Goal: Task Accomplishment & Management: Manage account settings

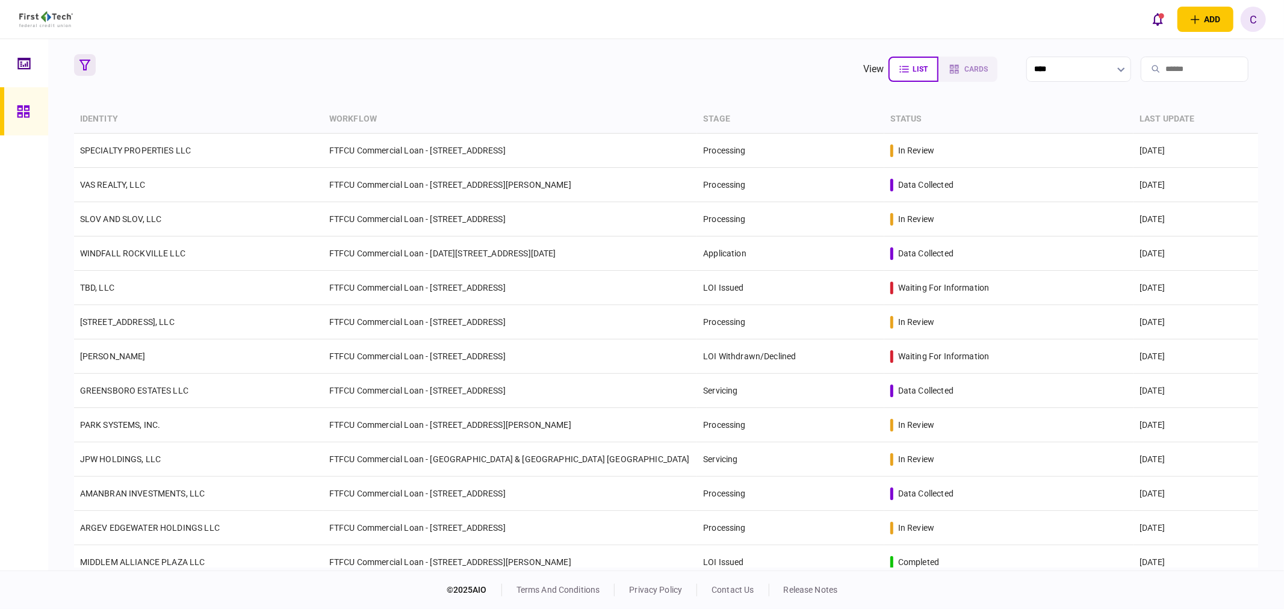
click at [80, 69] on icon "button" at bounding box center [84, 65] width 11 height 11
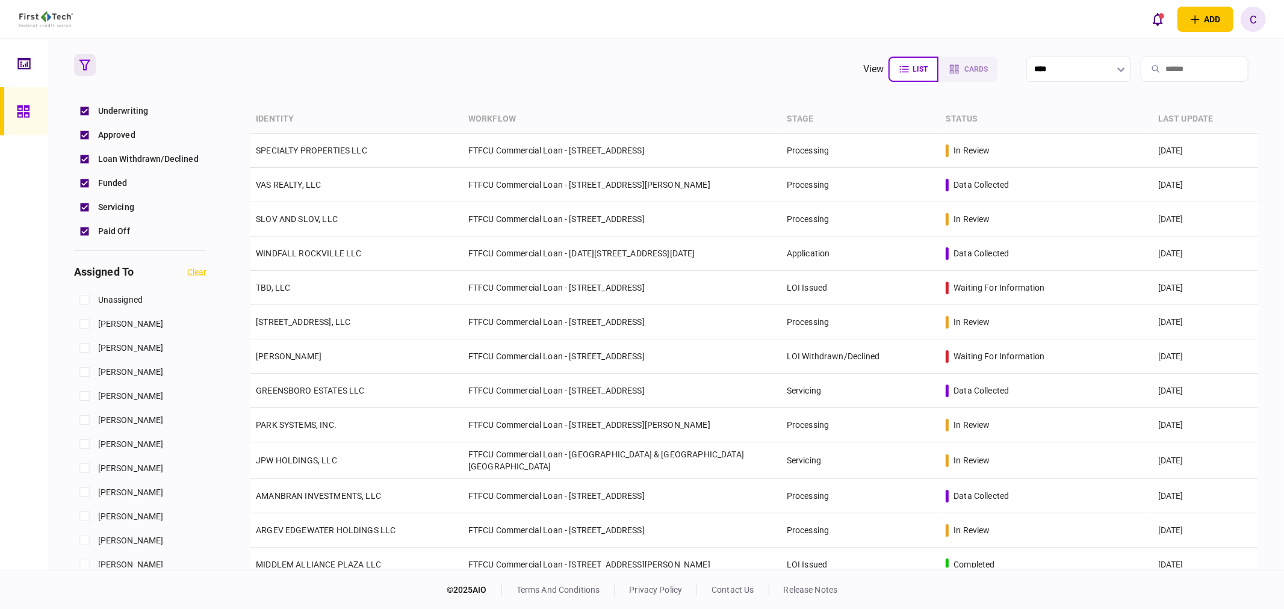
scroll to position [401, 0]
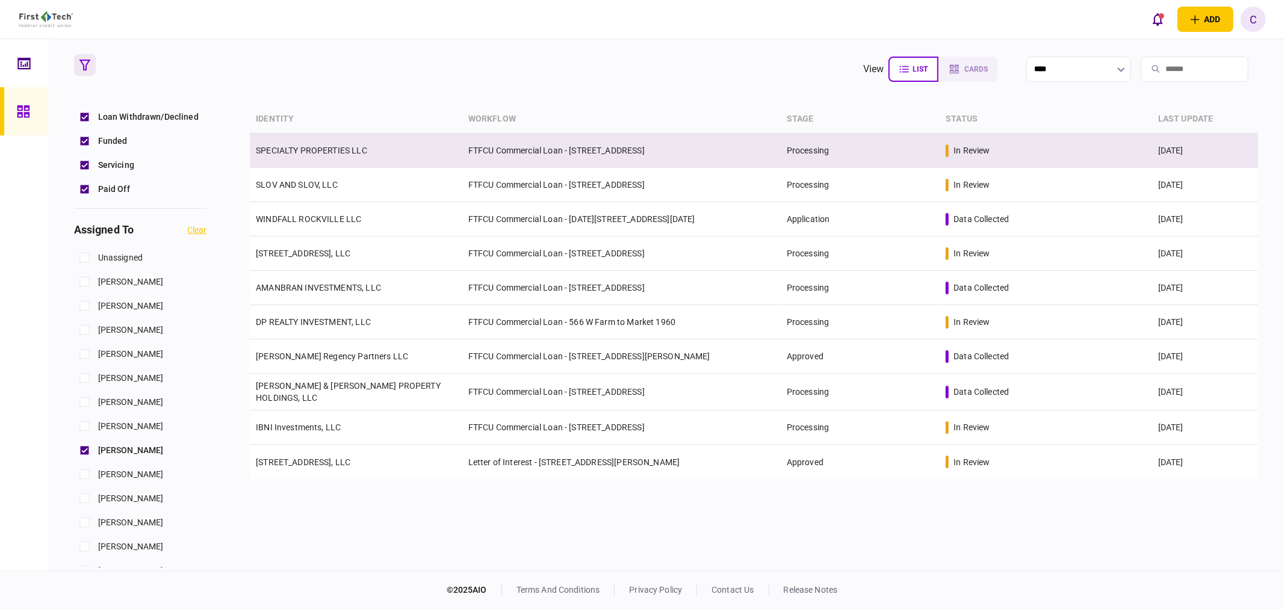
click at [312, 152] on link "SPECIALTY PROPERTIES LLC" at bounding box center [311, 151] width 111 height 10
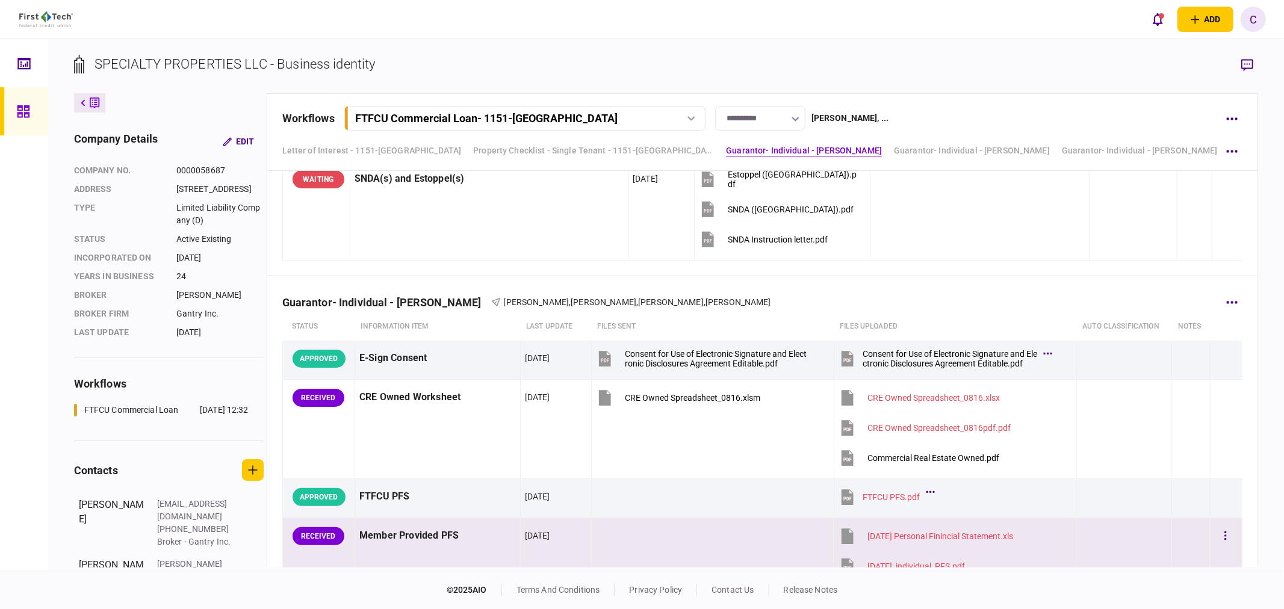
scroll to position [1672, 0]
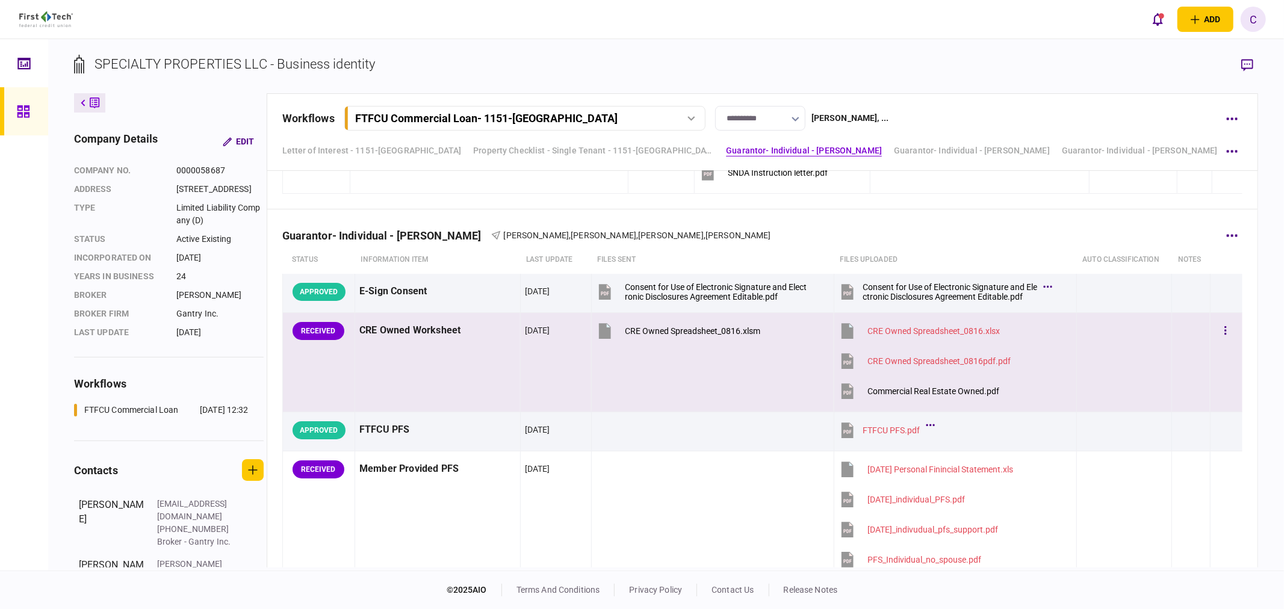
click at [931, 396] on div "Commercial Real Estate Owned.pdf" at bounding box center [934, 392] width 132 height 10
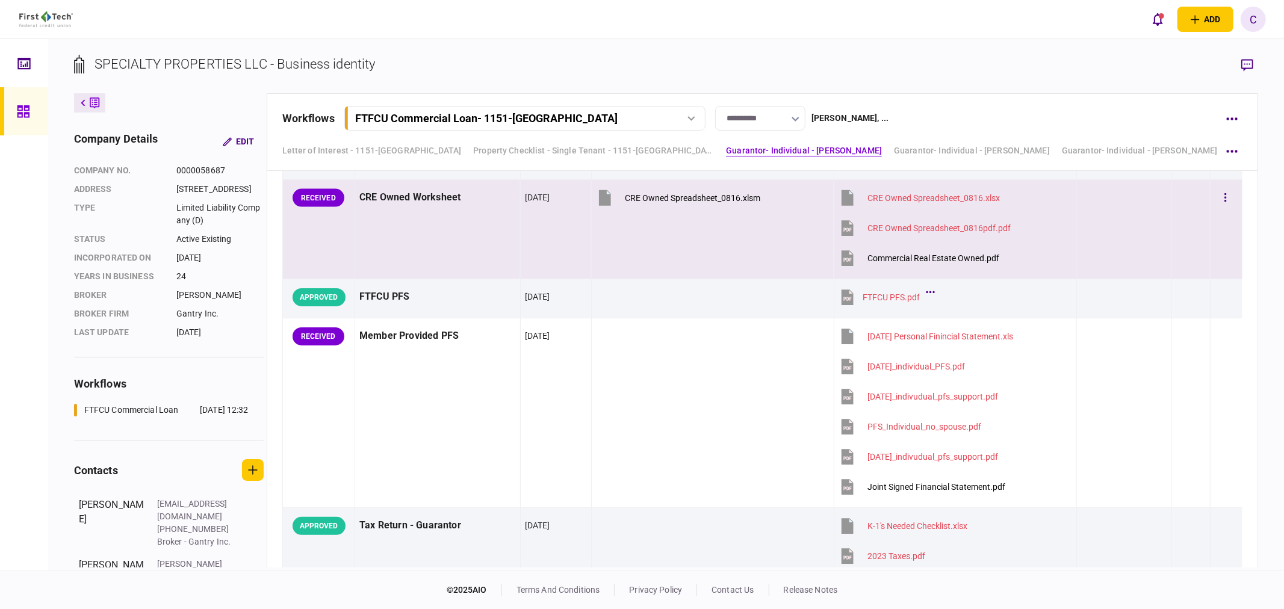
scroll to position [1806, 0]
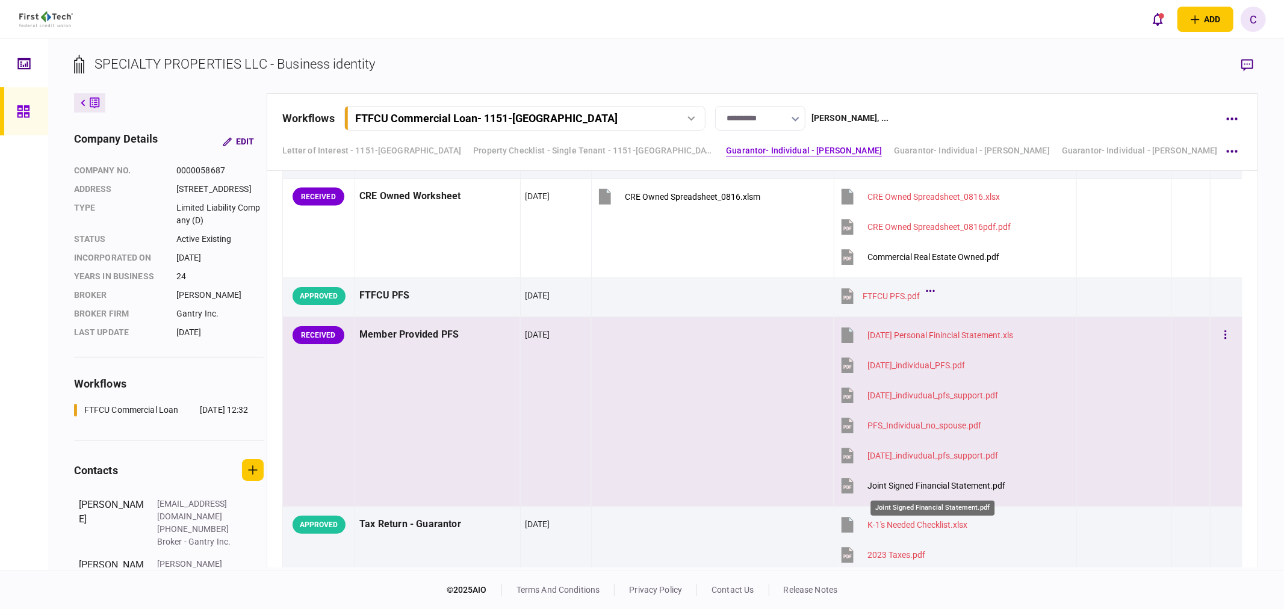
click at [934, 490] on div "Joint Signed Financial Statement.pdf" at bounding box center [937, 486] width 138 height 10
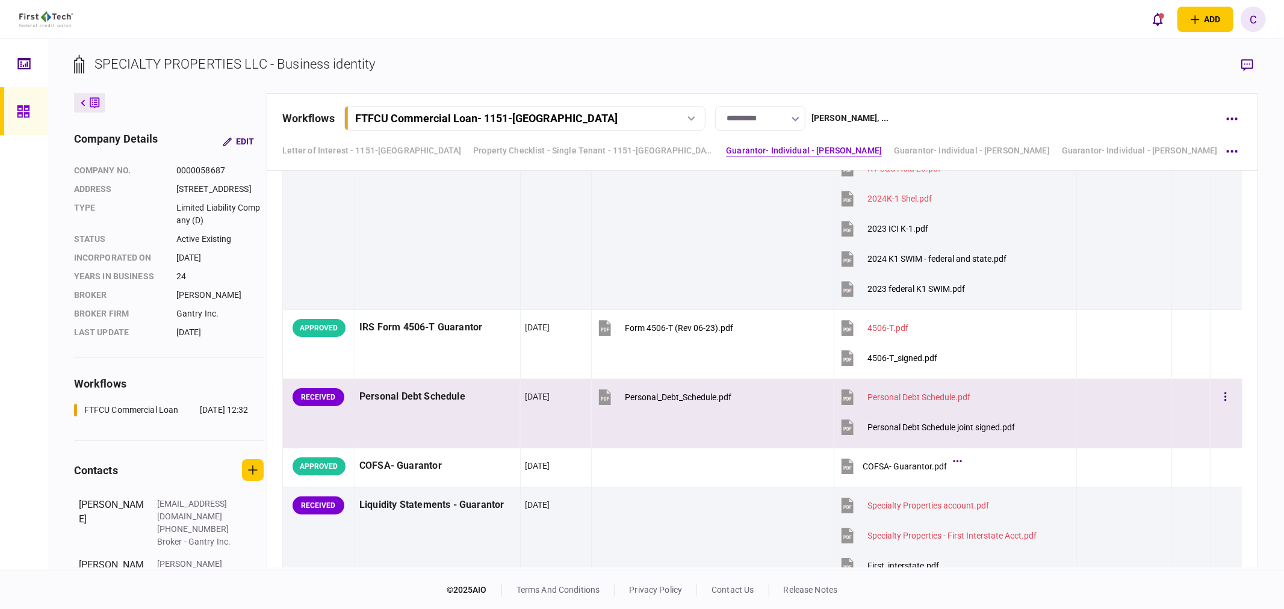
scroll to position [2876, 0]
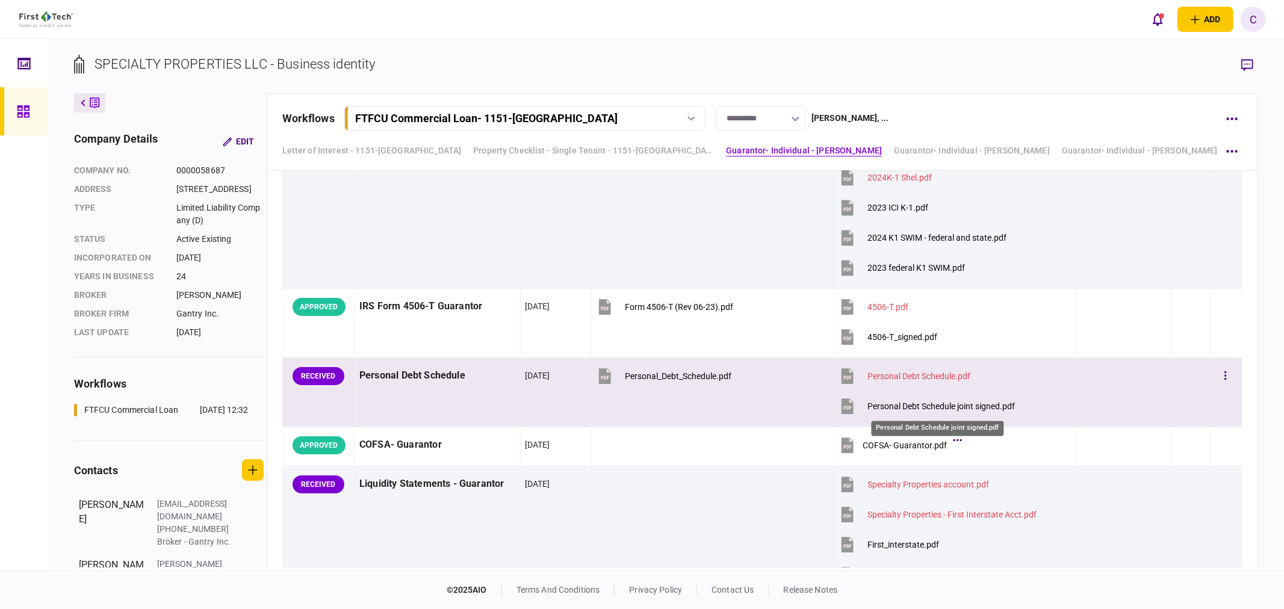
click at [920, 411] on div "Personal Debt Schedule joint signed.pdf" at bounding box center [942, 407] width 148 height 10
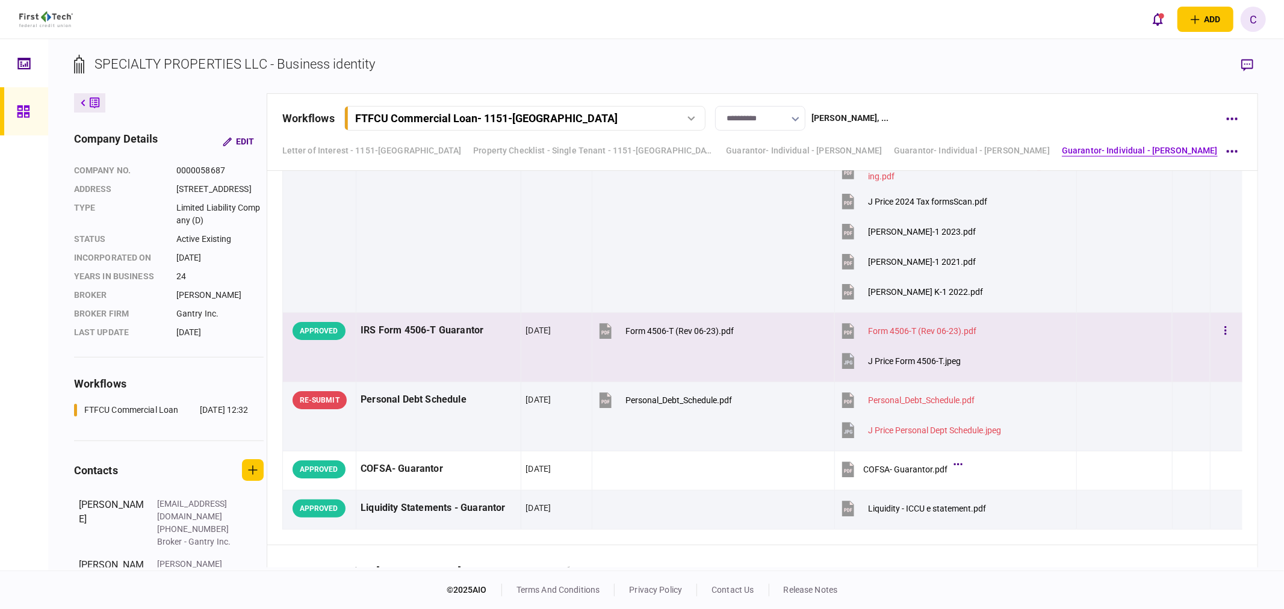
scroll to position [5218, 0]
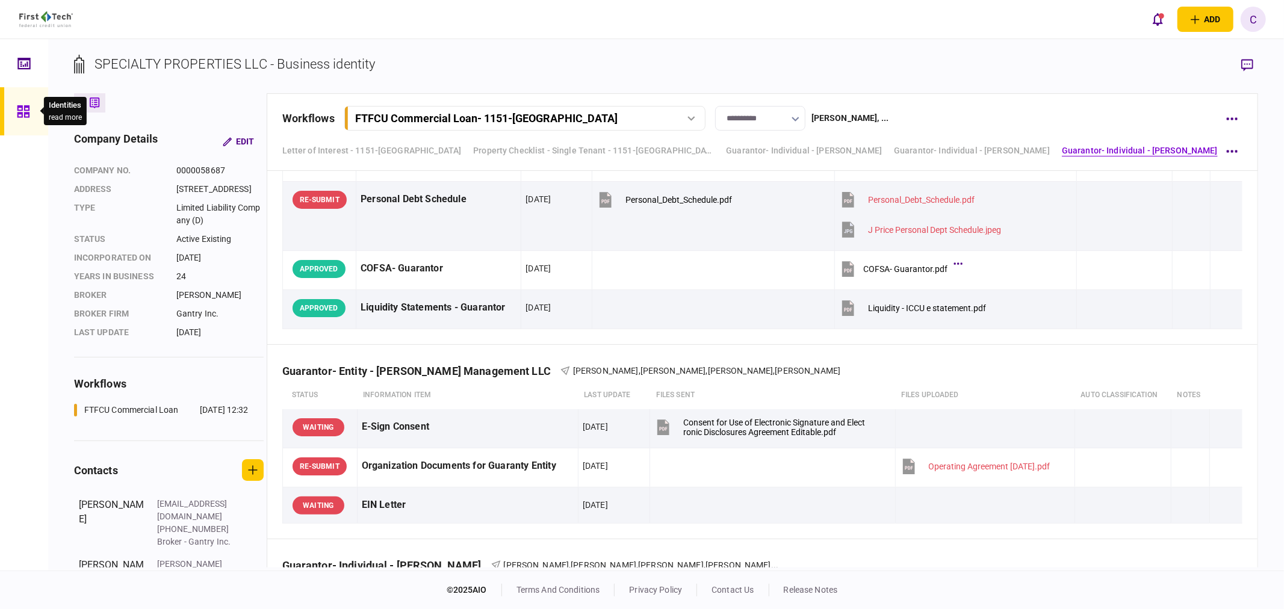
drag, startPoint x: 21, startPoint y: 117, endPoint x: 46, endPoint y: 120, distance: 25.5
click at [21, 117] on icon at bounding box center [23, 112] width 13 height 14
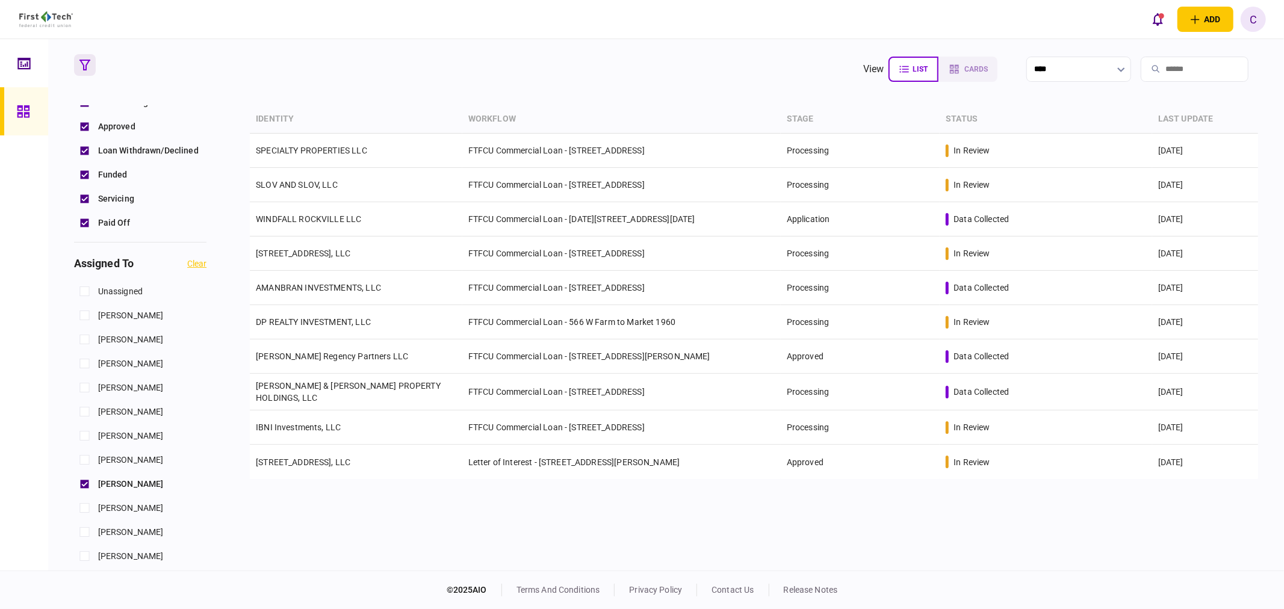
scroll to position [334, 0]
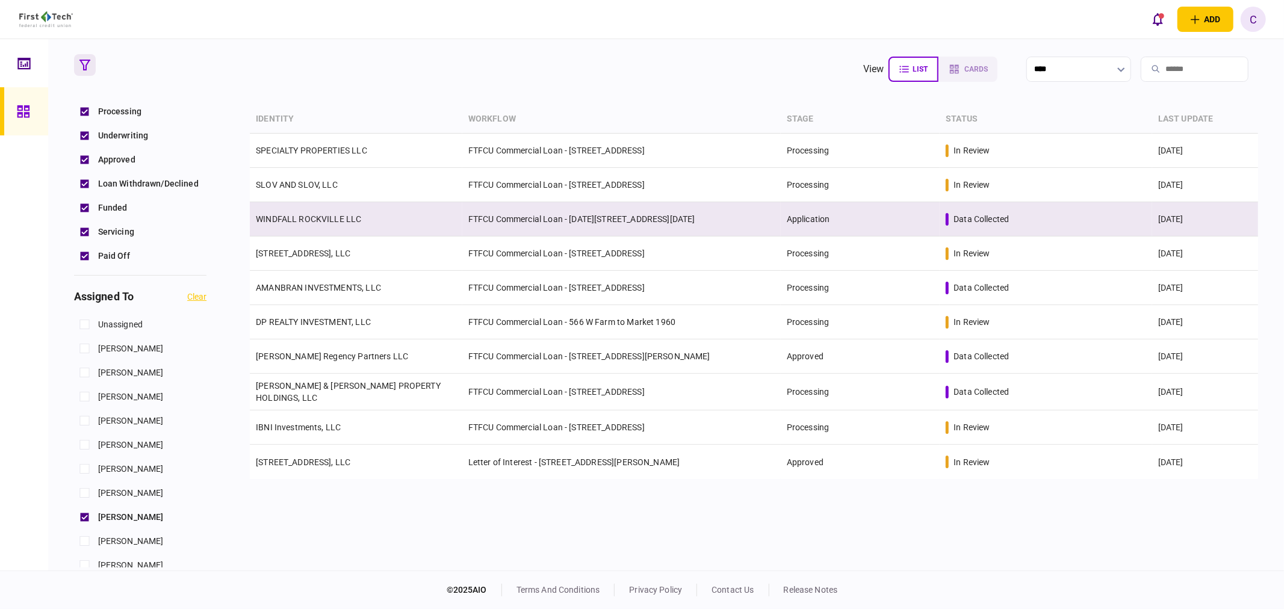
click at [319, 212] on td "WINDFALL ROCKVILLE LLC" at bounding box center [356, 219] width 213 height 34
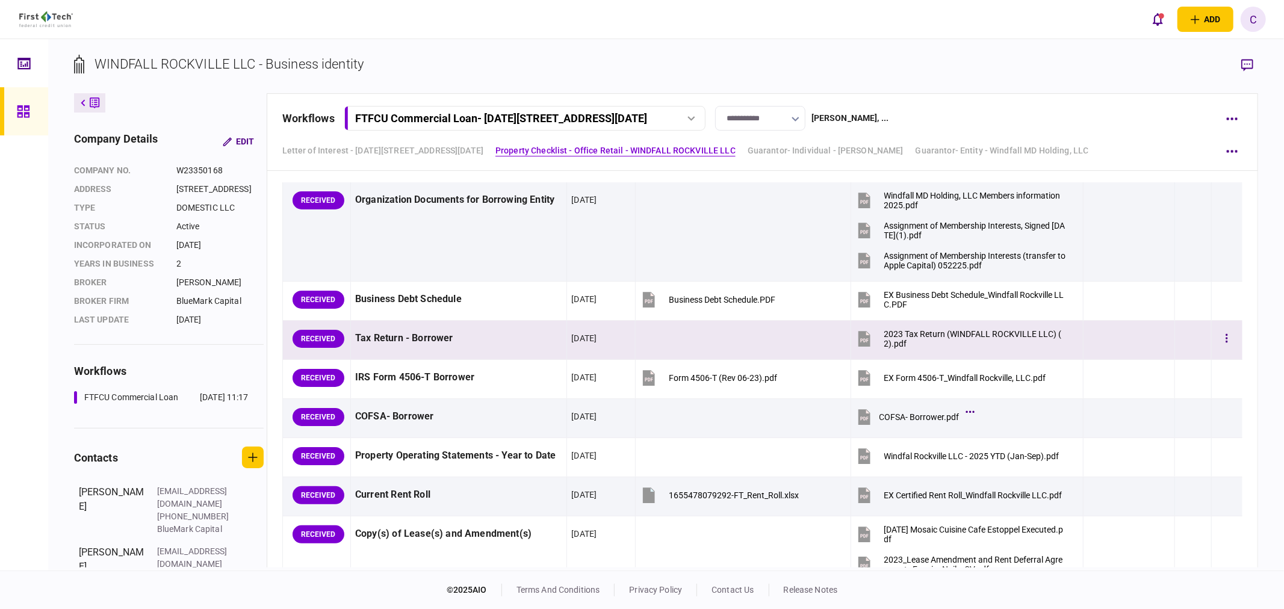
scroll to position [401, 0]
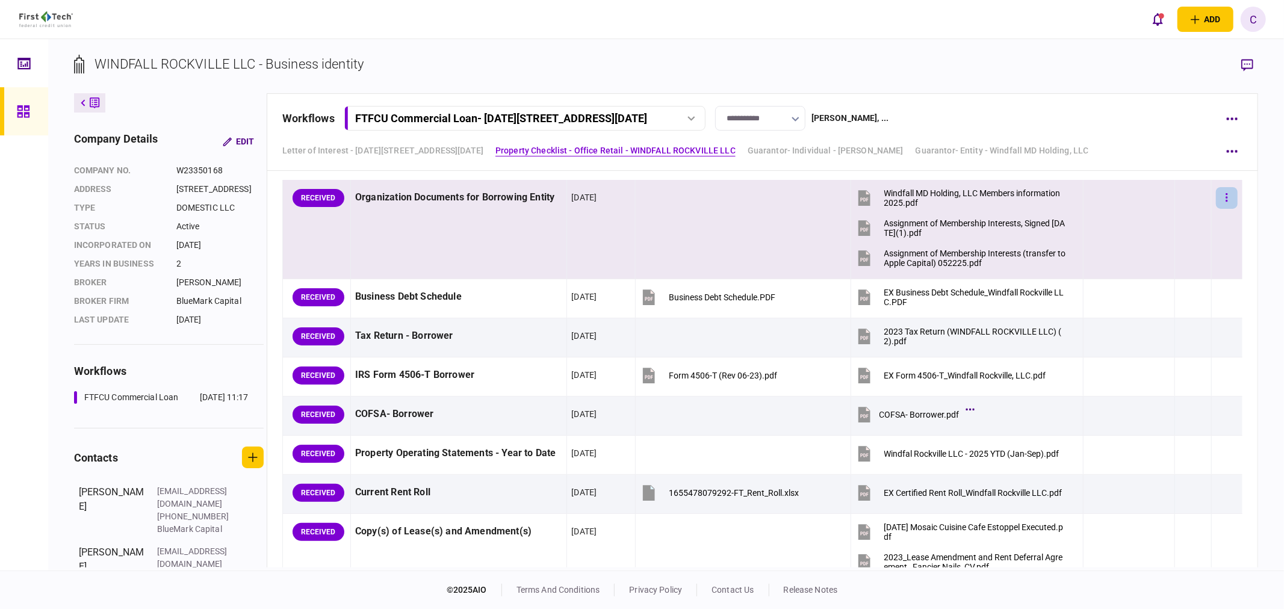
click at [1223, 188] on button "button" at bounding box center [1227, 198] width 22 height 22
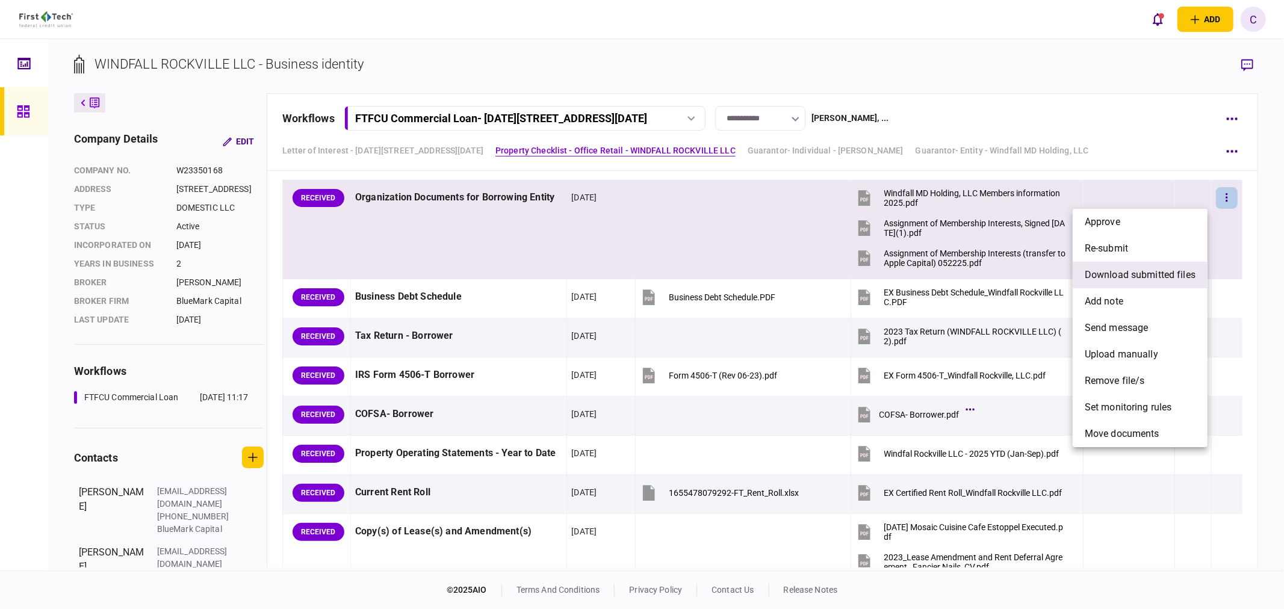
click at [1117, 275] on span "download submitted files" at bounding box center [1140, 275] width 111 height 14
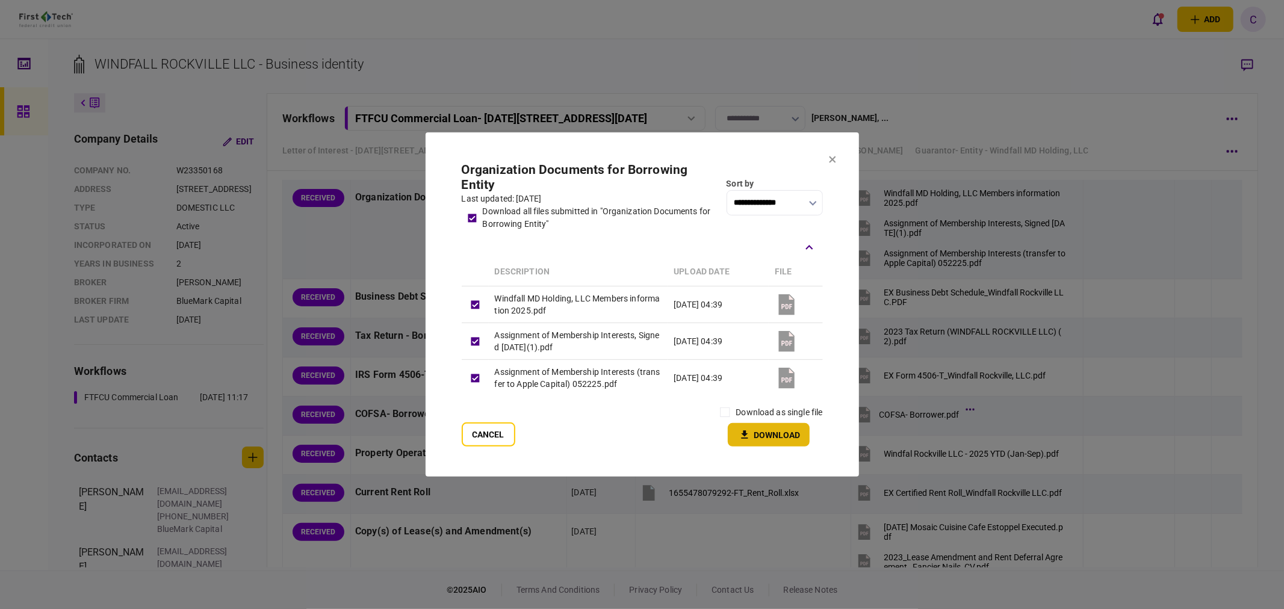
click at [754, 440] on button "Download" at bounding box center [769, 434] width 82 height 23
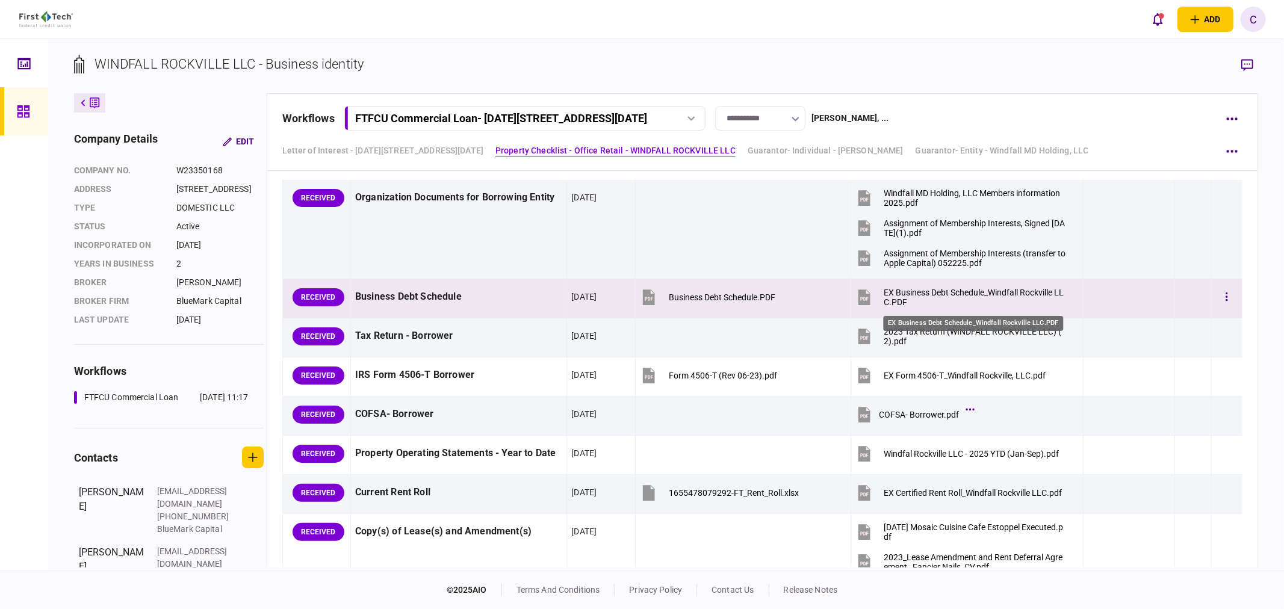
click at [944, 289] on div "EX Business Debt Schedule_Windfall Rockville LLC.PDF" at bounding box center [975, 297] width 182 height 19
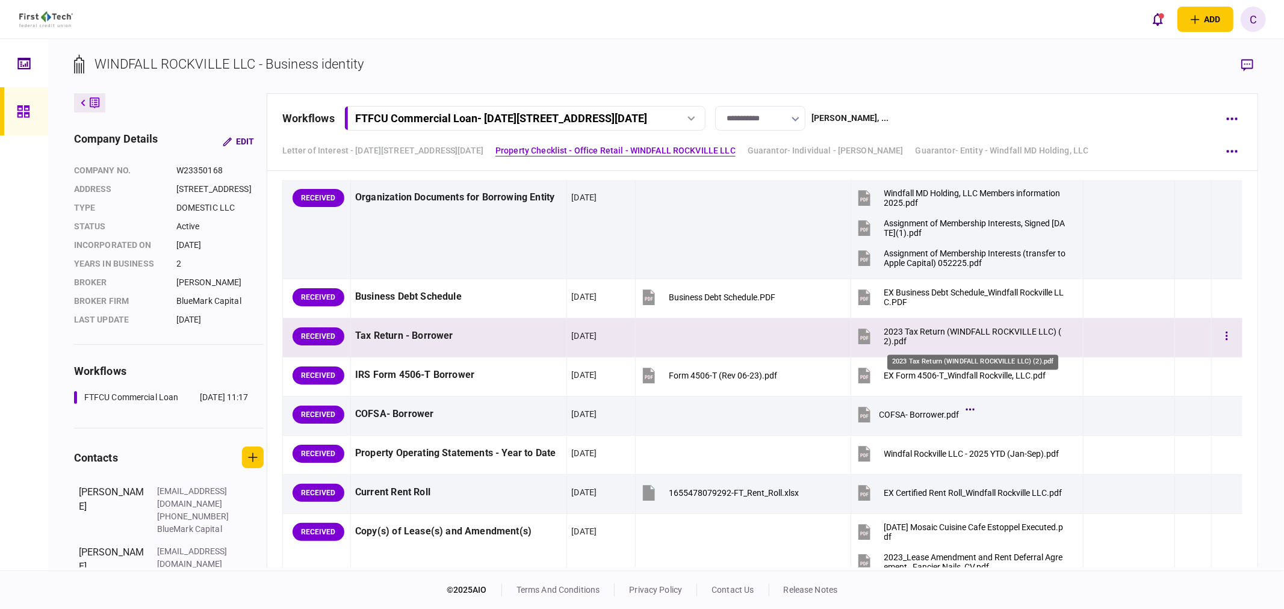
click at [921, 338] on div "2023 Tax Return (WINDFALL ROCKVILLE LLC) (2).pdf" at bounding box center [975, 336] width 182 height 19
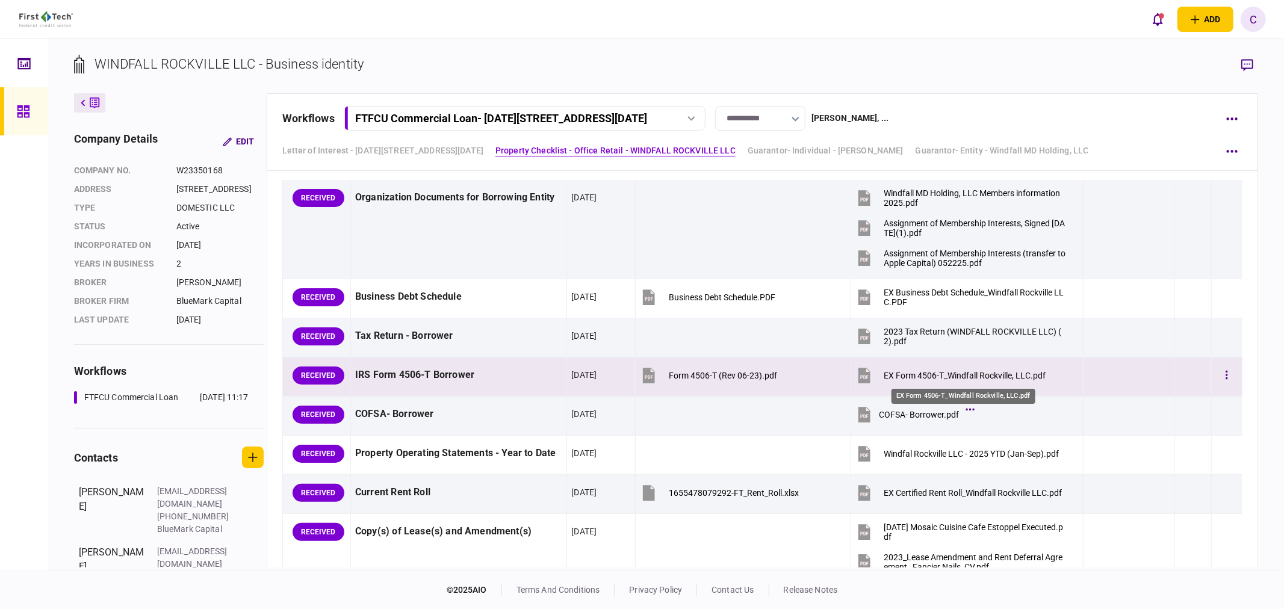
click at [962, 383] on div "EX Form 4506-T_Windfall Rockville, LLC.pdf" at bounding box center [963, 393] width 146 height 25
click at [1217, 373] on button "button" at bounding box center [1227, 376] width 22 height 22
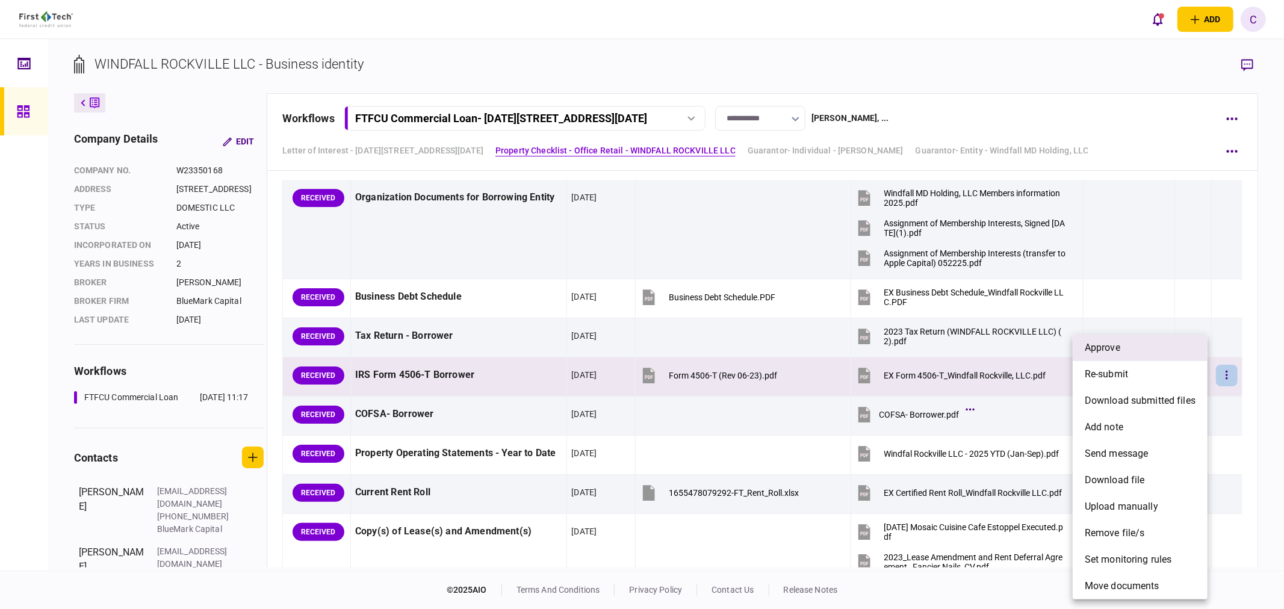
click at [1104, 352] on span "approve" at bounding box center [1103, 348] width 36 height 14
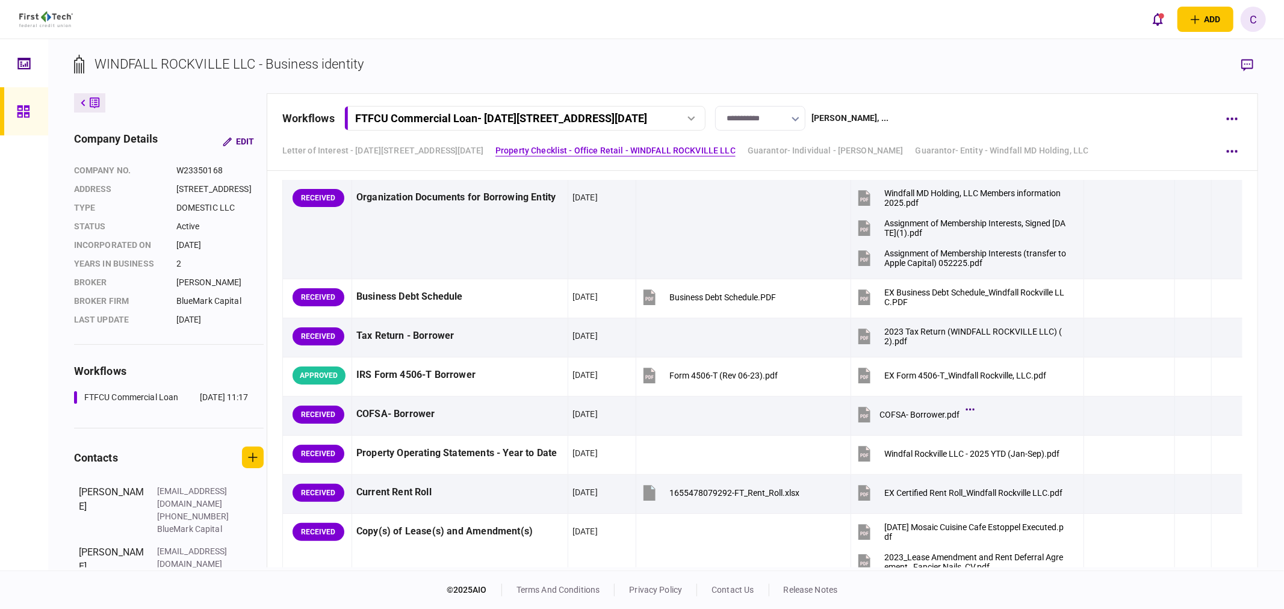
click at [1252, 64] on icon "button" at bounding box center [1247, 65] width 12 height 13
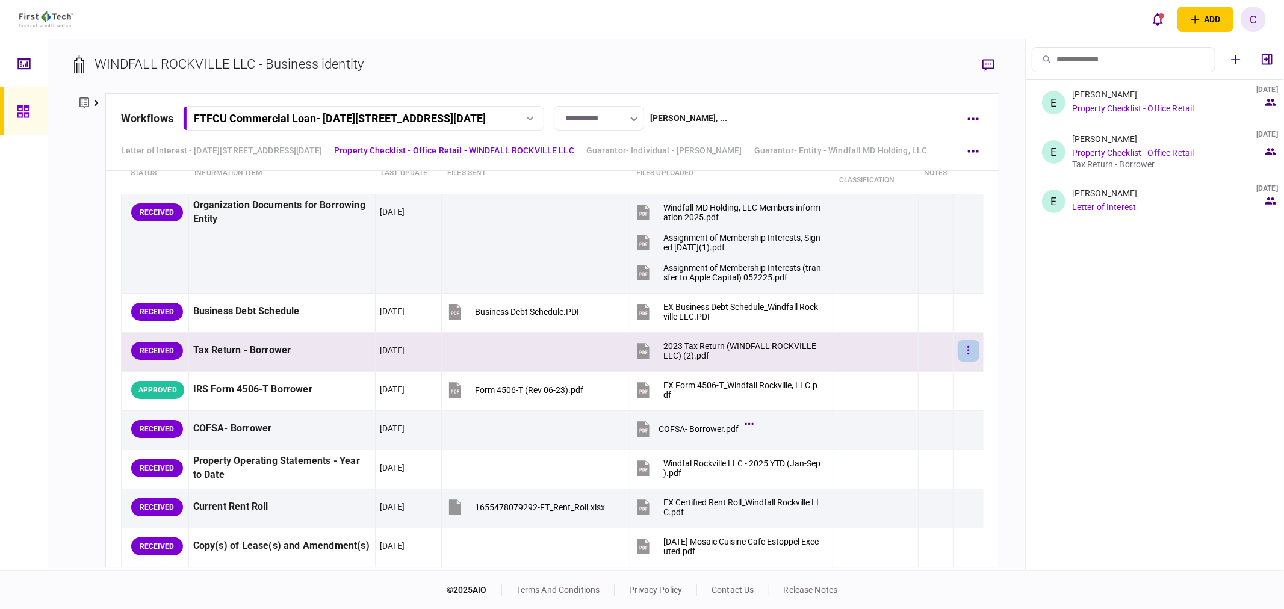
click at [968, 347] on icon "button" at bounding box center [969, 350] width 2 height 8
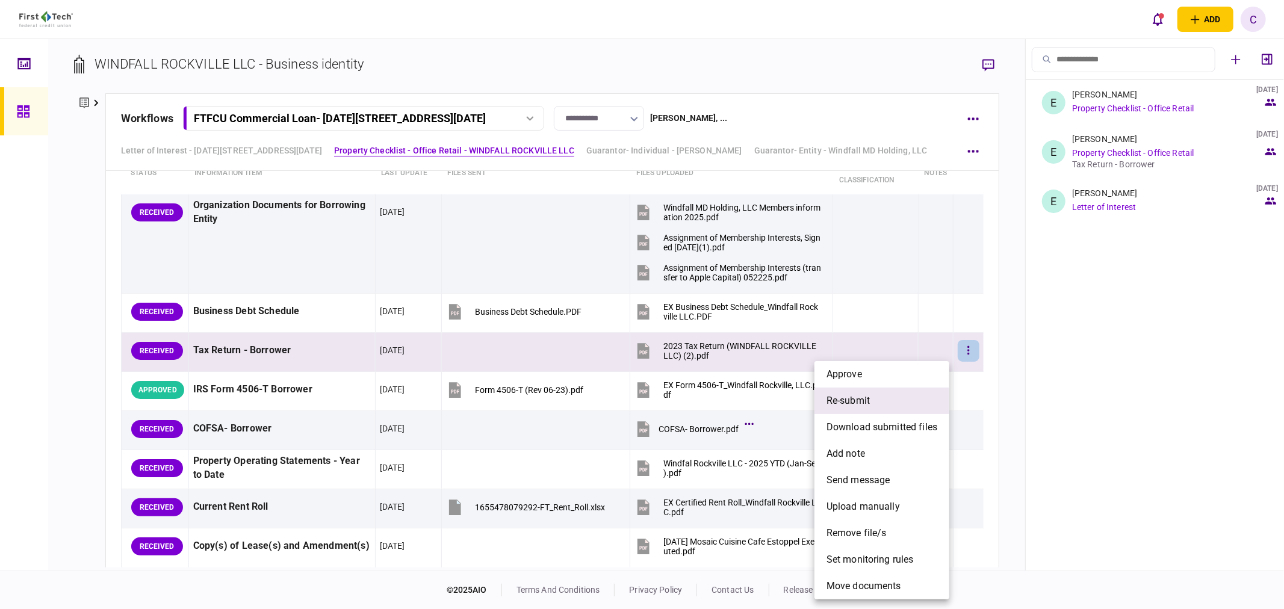
click at [863, 396] on span "re-submit" at bounding box center [848, 401] width 43 height 14
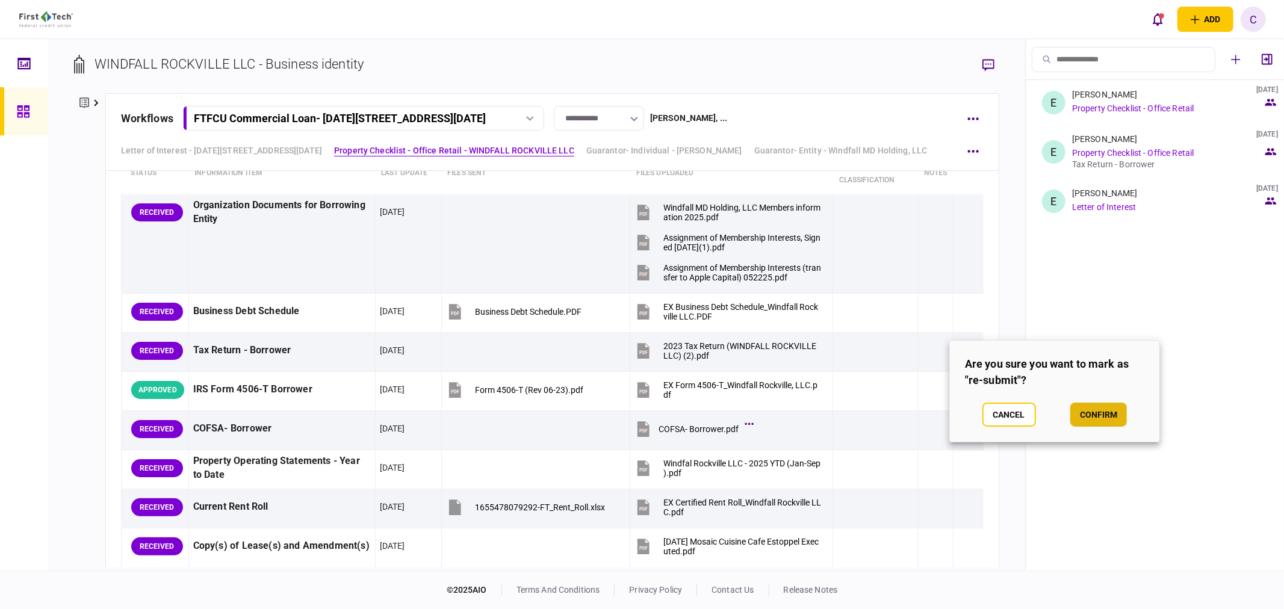
click at [1113, 417] on button "confirm" at bounding box center [1098, 415] width 57 height 24
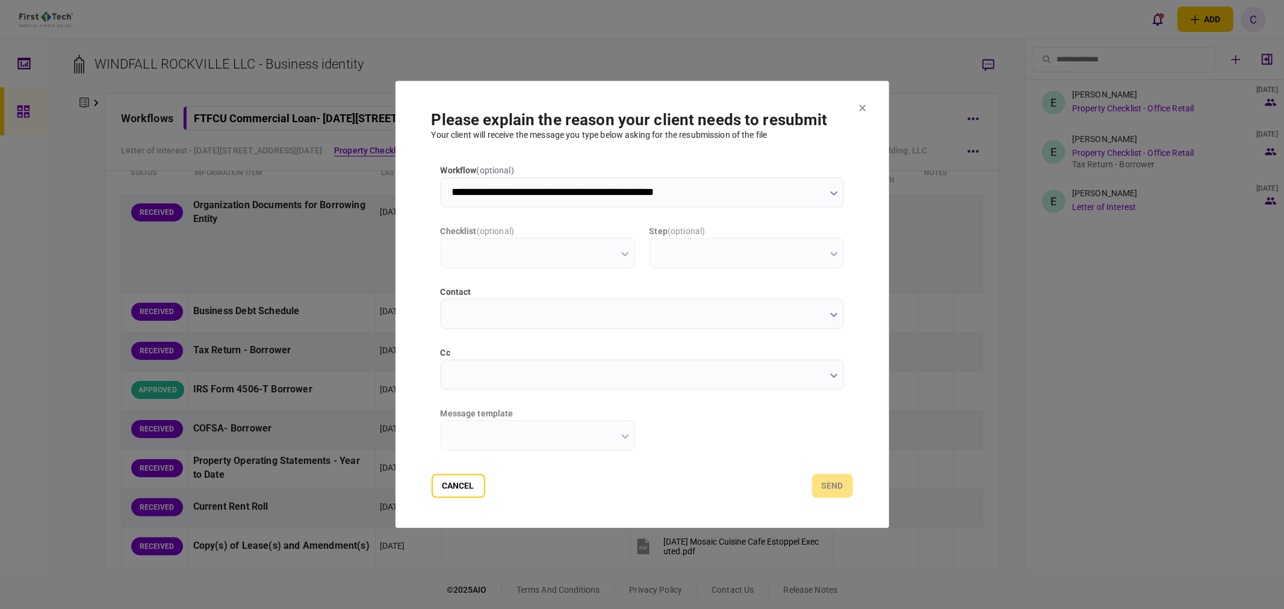
type input "**********"
type input "********"
click at [449, 370] on input "cc" at bounding box center [642, 375] width 403 height 30
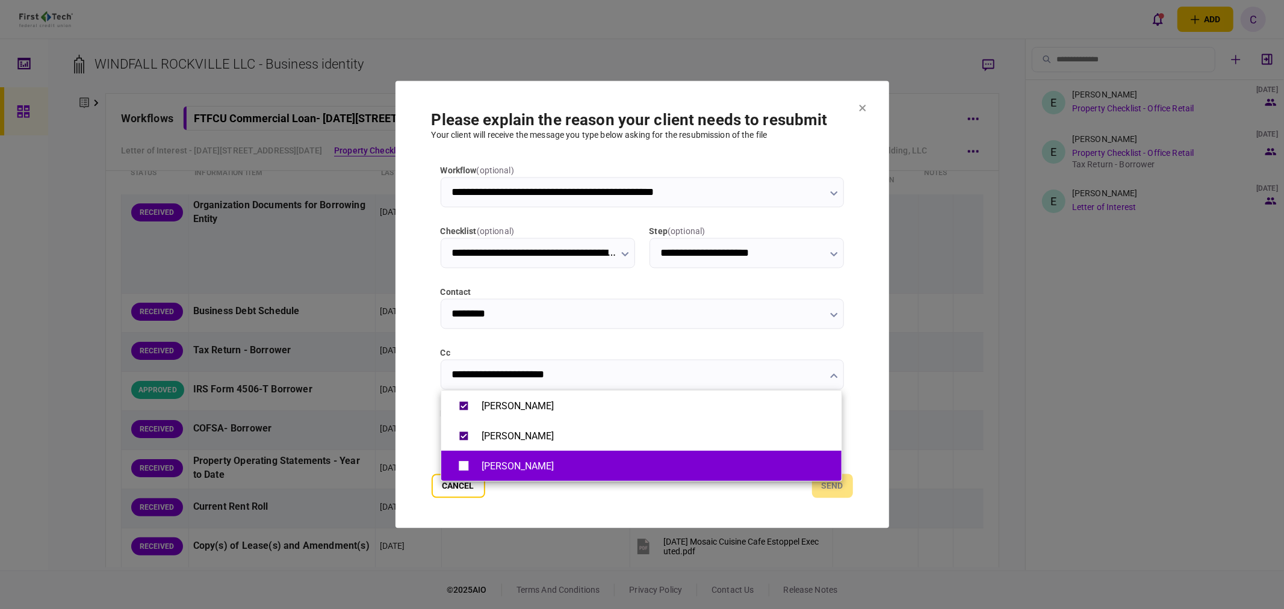
type input "**********"
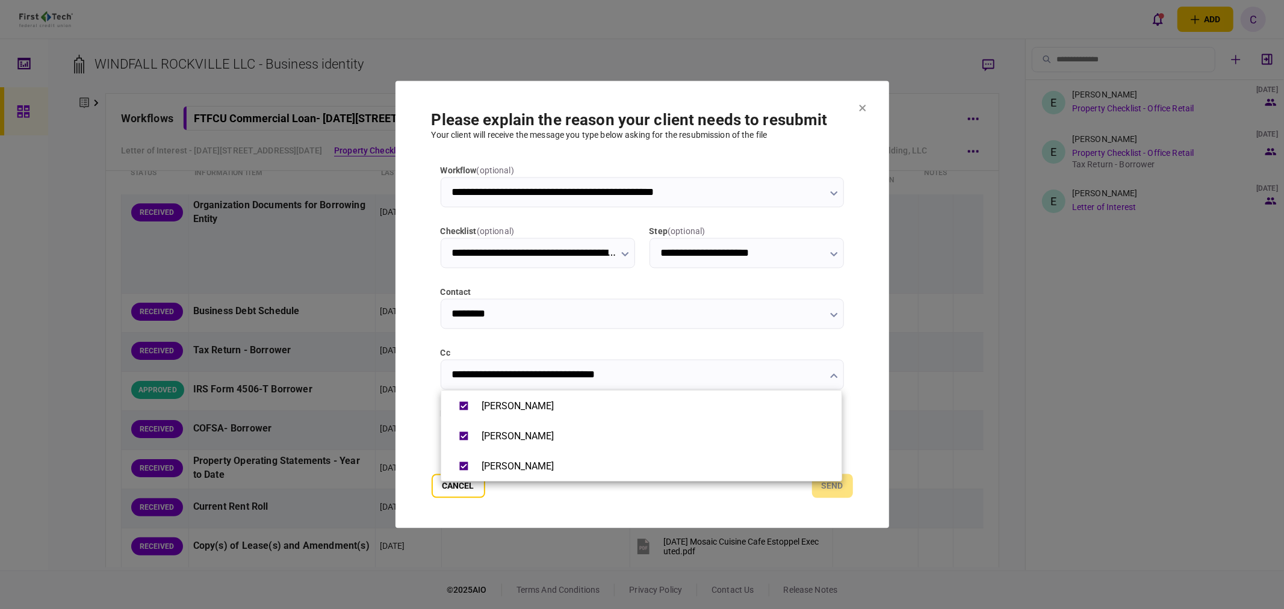
click at [418, 441] on div at bounding box center [642, 304] width 1284 height 609
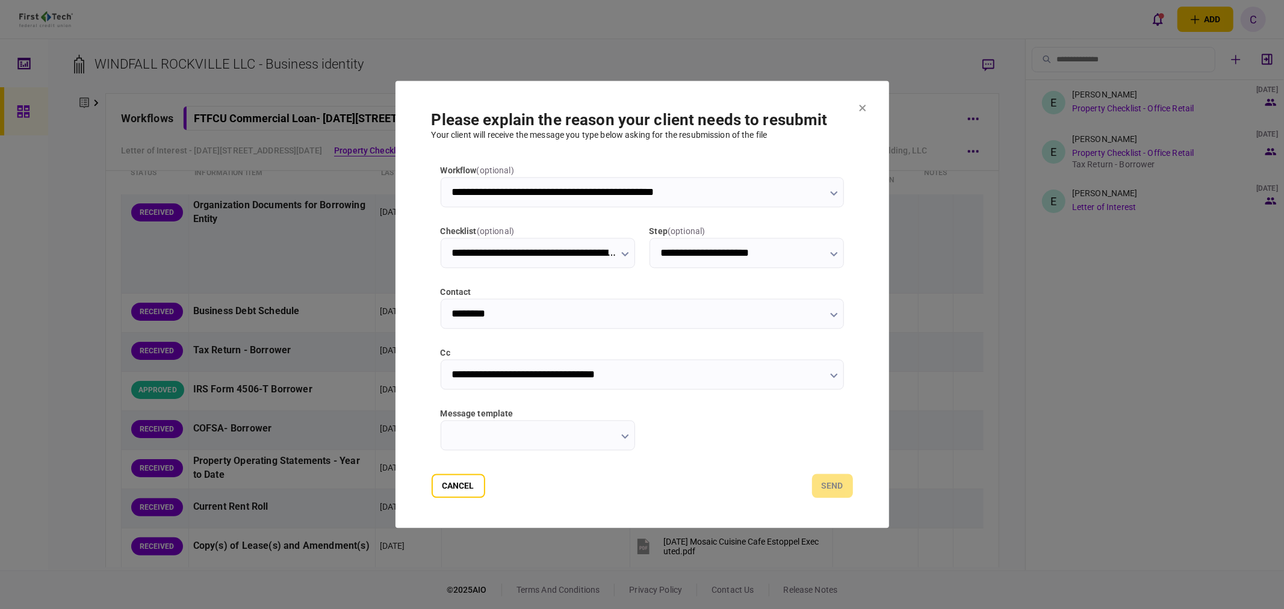
click at [553, 444] on input "message template" at bounding box center [538, 436] width 194 height 30
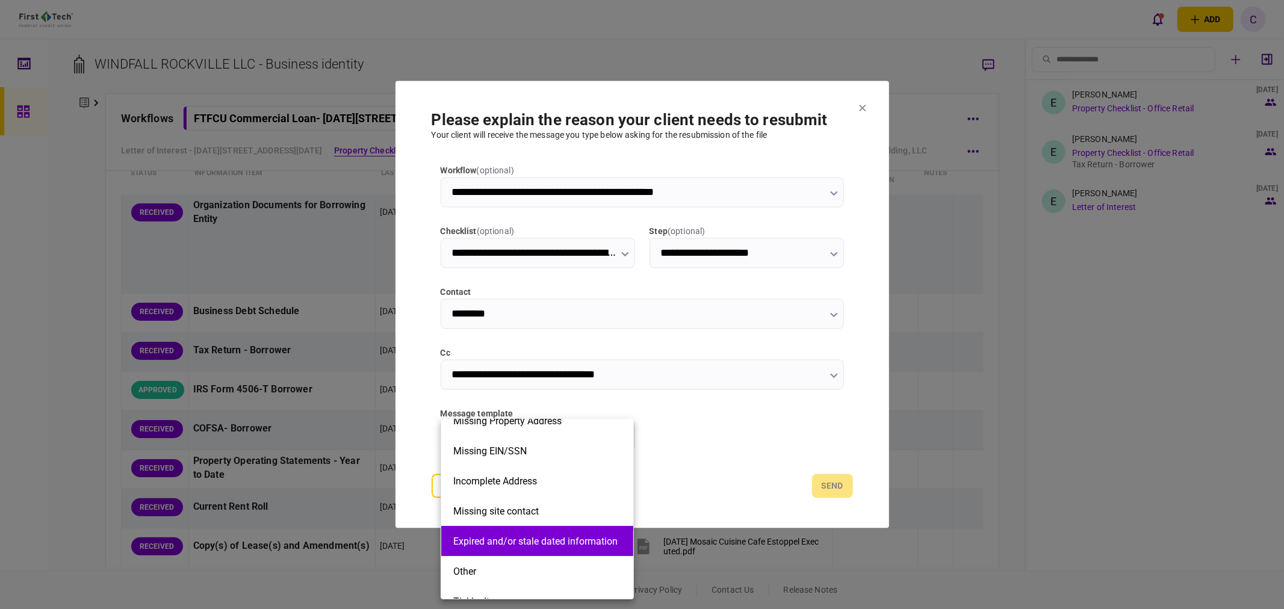
scroll to position [205, 0]
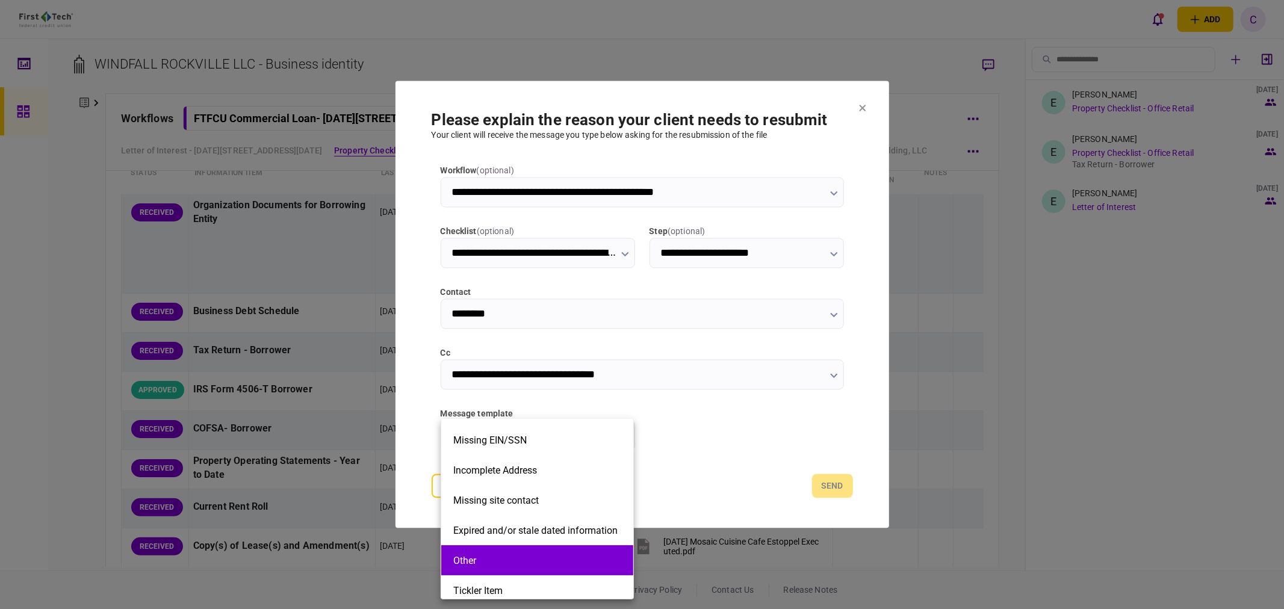
click at [482, 556] on button "Other" at bounding box center [537, 560] width 168 height 11
type input "*****"
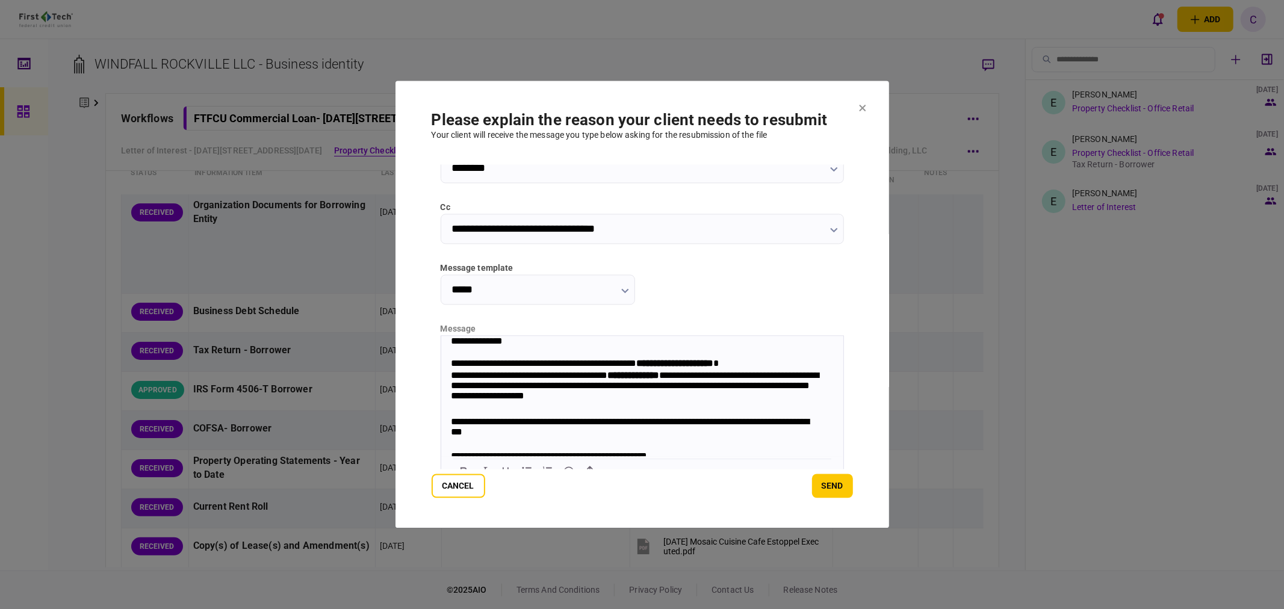
scroll to position [161, 0]
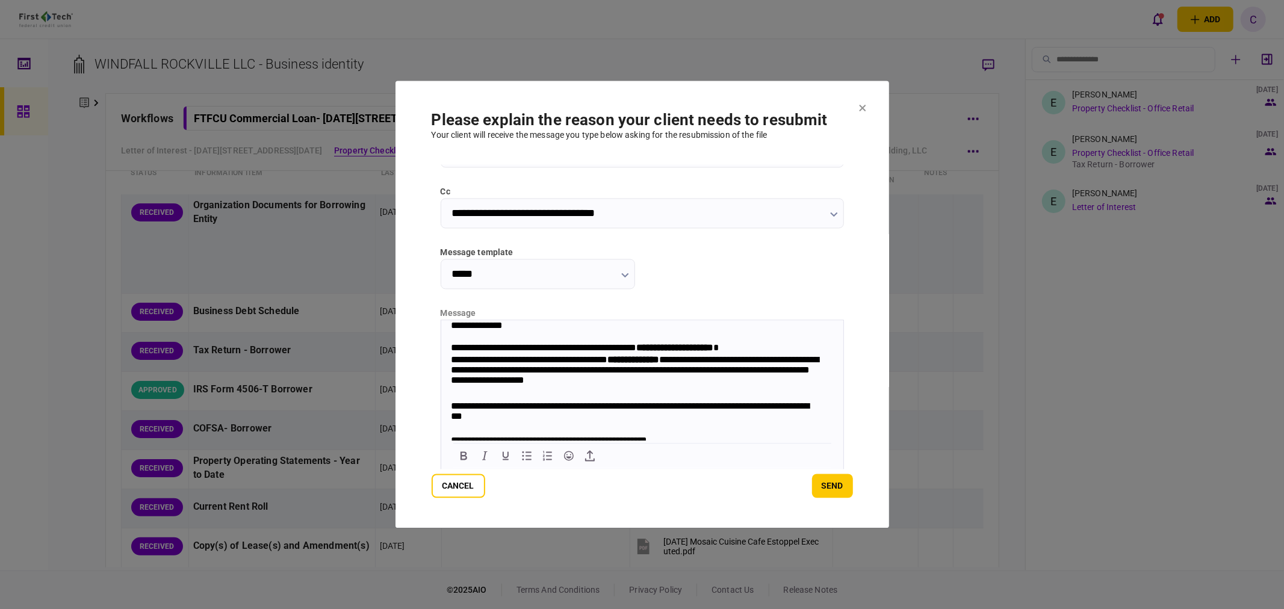
click at [677, 349] on strong "**********" at bounding box center [674, 347] width 77 height 9
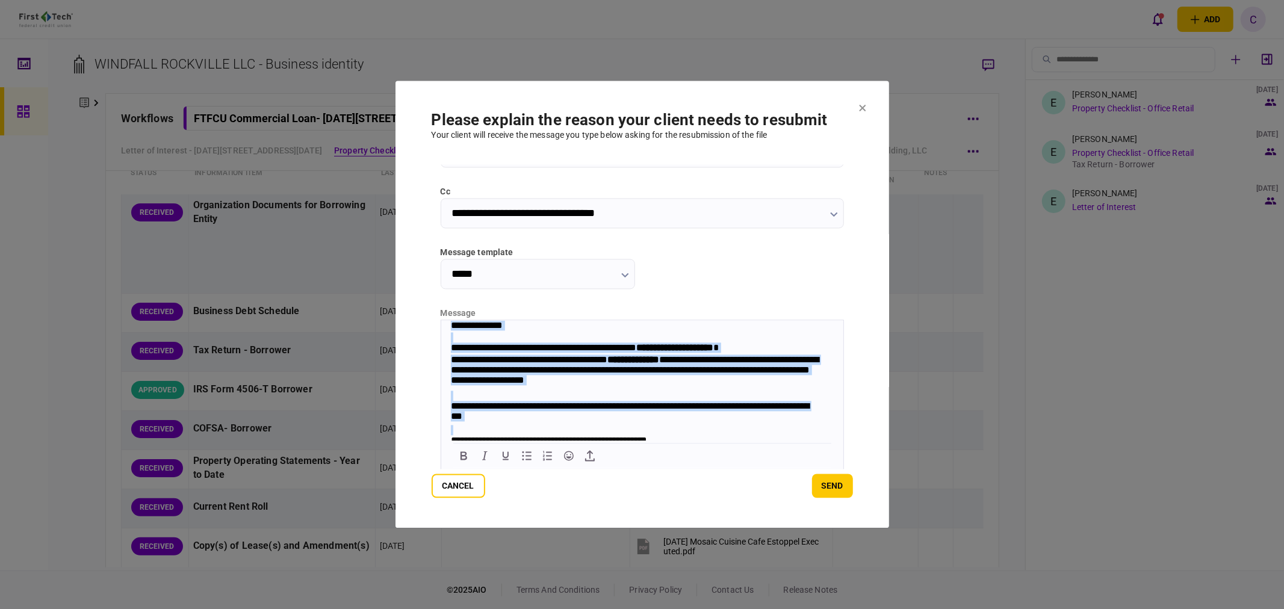
scroll to position [48, 0]
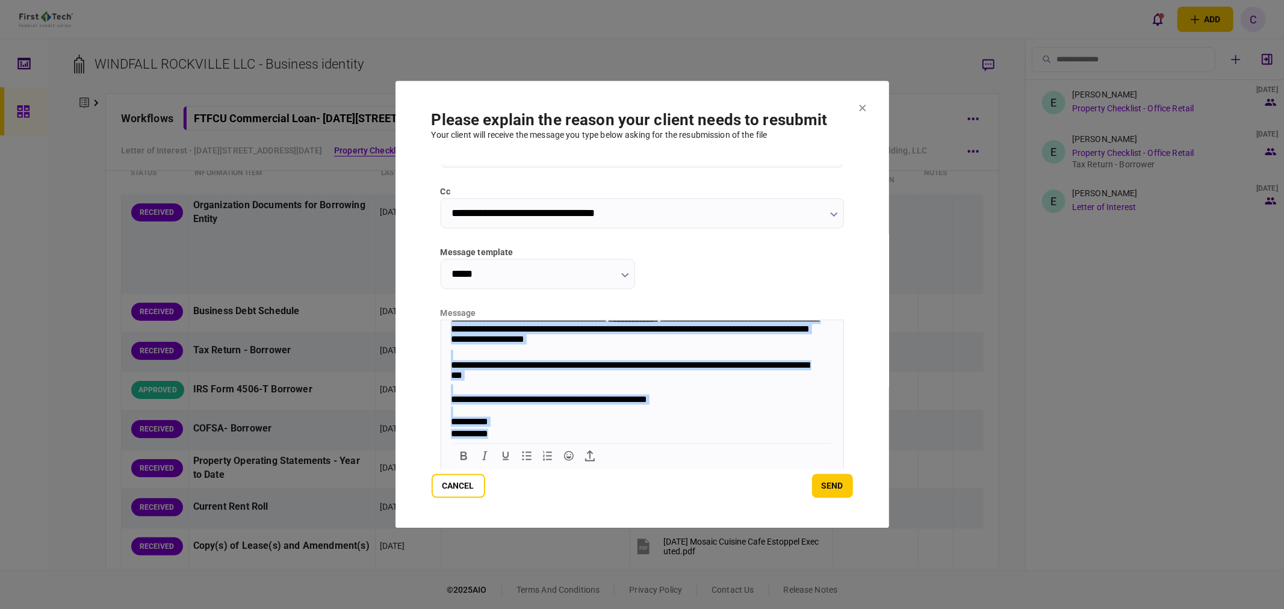
drag, startPoint x: 450, startPoint y: 325, endPoint x: 688, endPoint y: 451, distance: 269.9
click at [688, 441] on html "**********" at bounding box center [642, 359] width 402 height 161
click at [584, 429] on div "**********" at bounding box center [635, 435] width 371 height 12
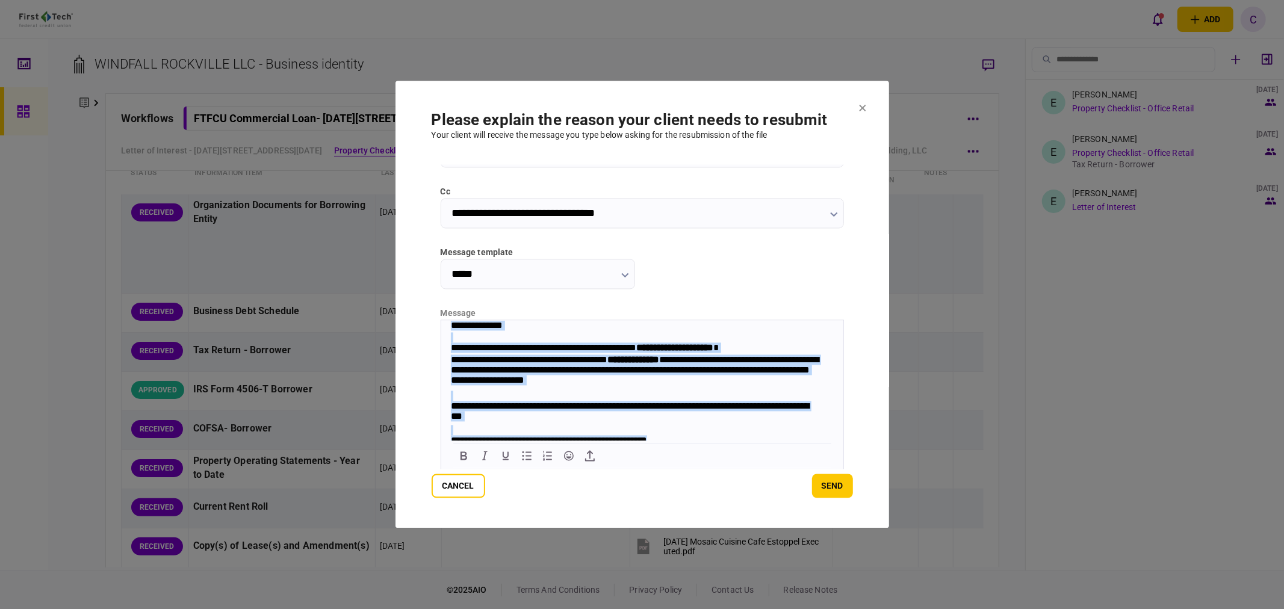
drag, startPoint x: 677, startPoint y: 395, endPoint x: 804, endPoint y: 601, distance: 242.5
click at [441, 320] on html "**********" at bounding box center [642, 400] width 402 height 161
click at [454, 348] on div "**********" at bounding box center [635, 349] width 371 height 12
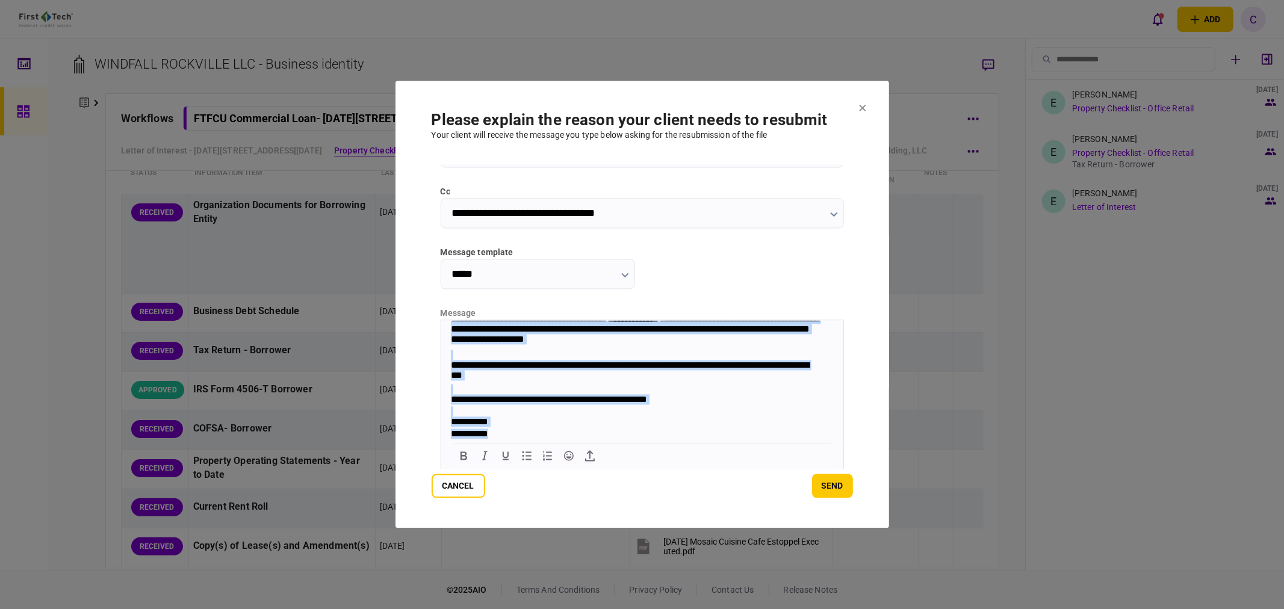
scroll to position [48, 0]
drag, startPoint x: 447, startPoint y: 349, endPoint x: 677, endPoint y: 400, distance: 234.9
click at [677, 400] on body "**********" at bounding box center [642, 359] width 402 height 161
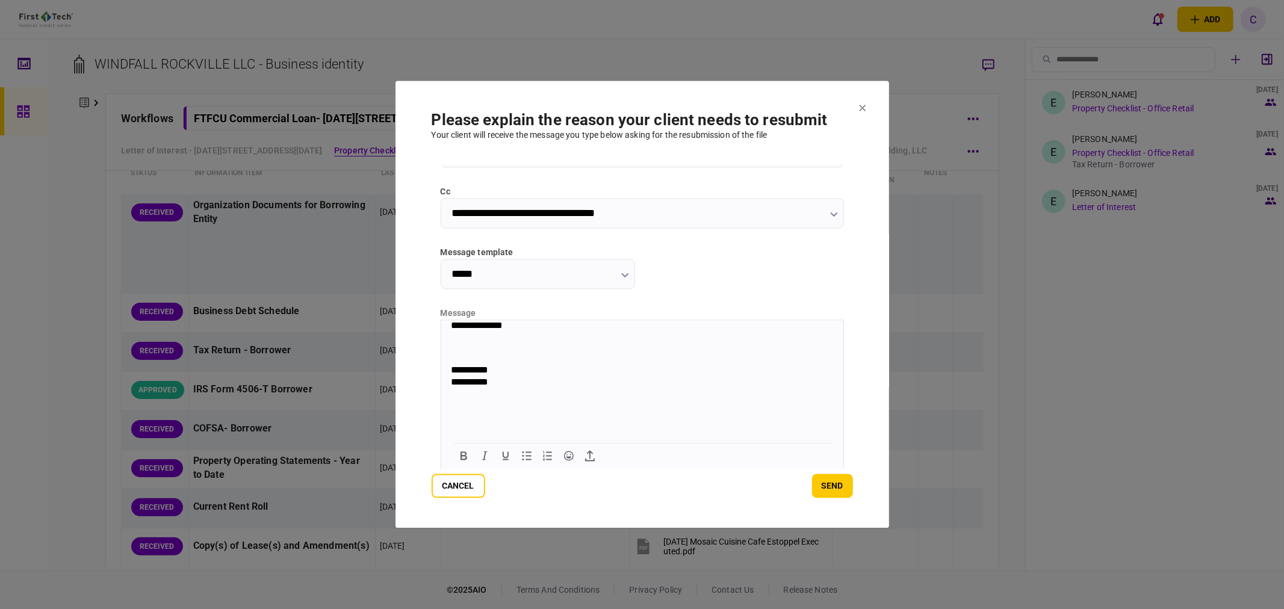
scroll to position [0, 0]
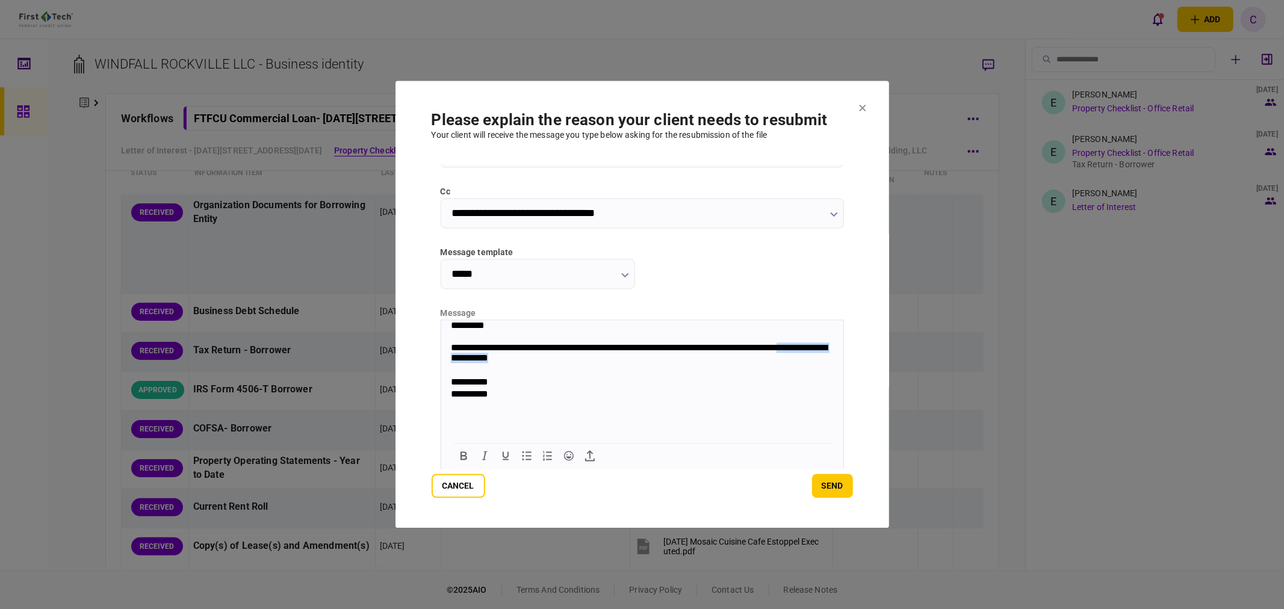
drag, startPoint x: 537, startPoint y: 364, endPoint x: 829, endPoint y: 348, distance: 292.4
click at [829, 348] on div "**********" at bounding box center [640, 355] width 381 height 24
drag, startPoint x: 505, startPoint y: 400, endPoint x: 403, endPoint y: 312, distance: 134.1
click at [441, 320] on html "**********" at bounding box center [642, 360] width 402 height 81
copy body "**********"
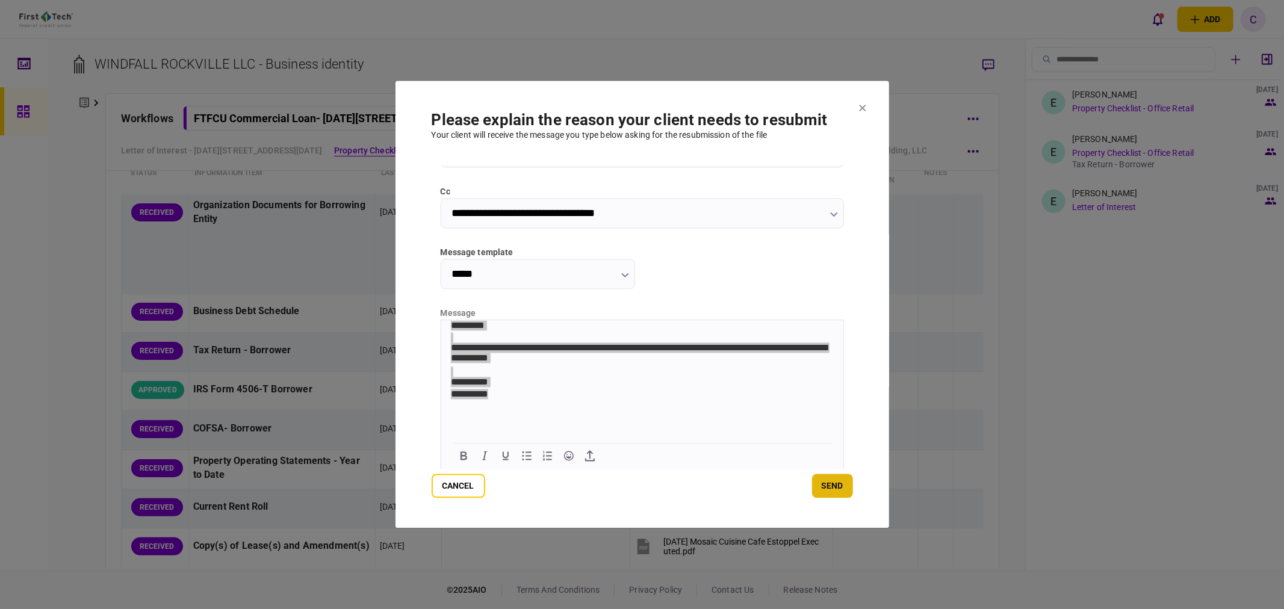
click at [842, 483] on button "send" at bounding box center [832, 486] width 41 height 24
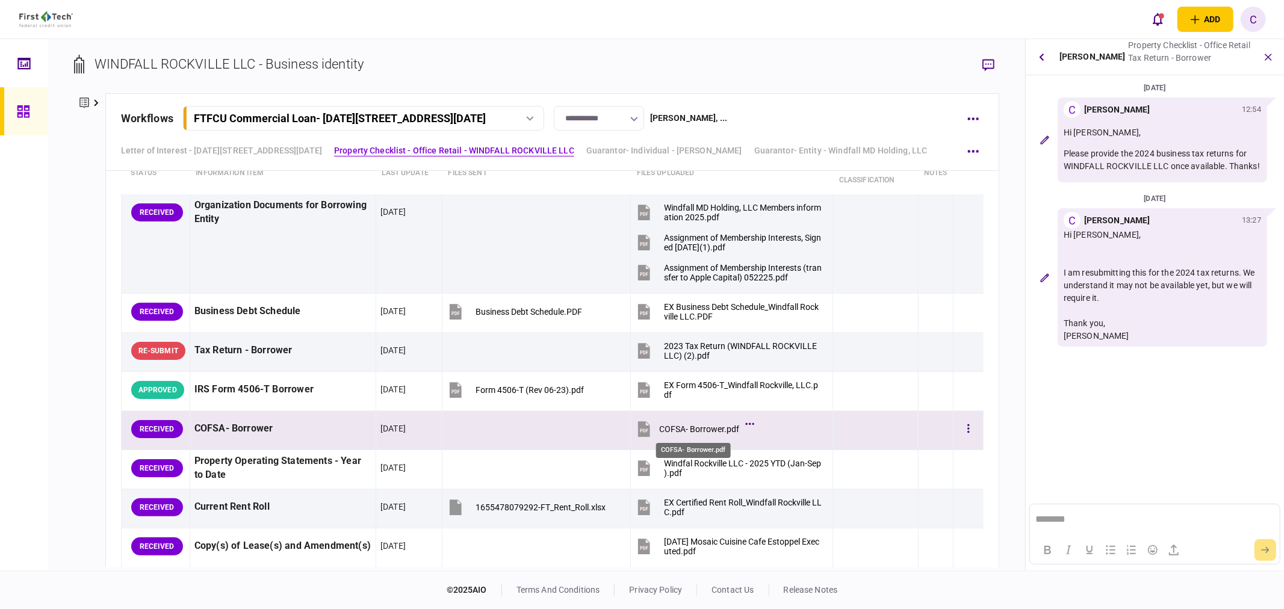
click at [702, 433] on div "COFSA- Borrower.pdf" at bounding box center [699, 429] width 80 height 10
click at [968, 427] on icon "button" at bounding box center [969, 428] width 2 height 11
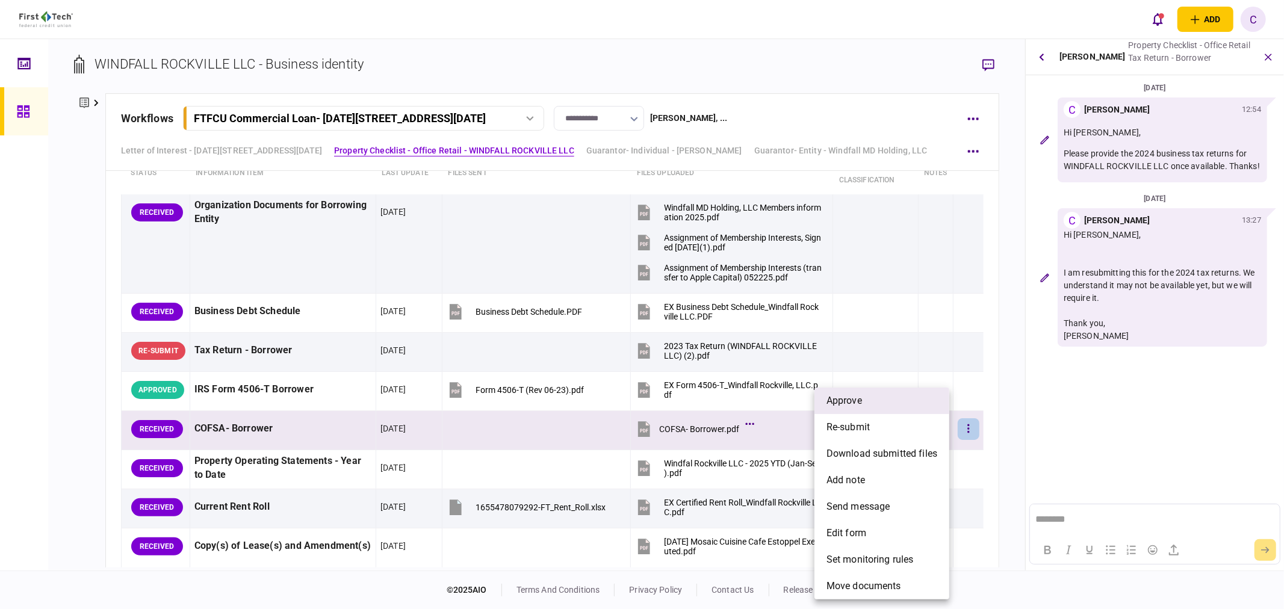
click at [846, 405] on span "approve" at bounding box center [845, 401] width 36 height 14
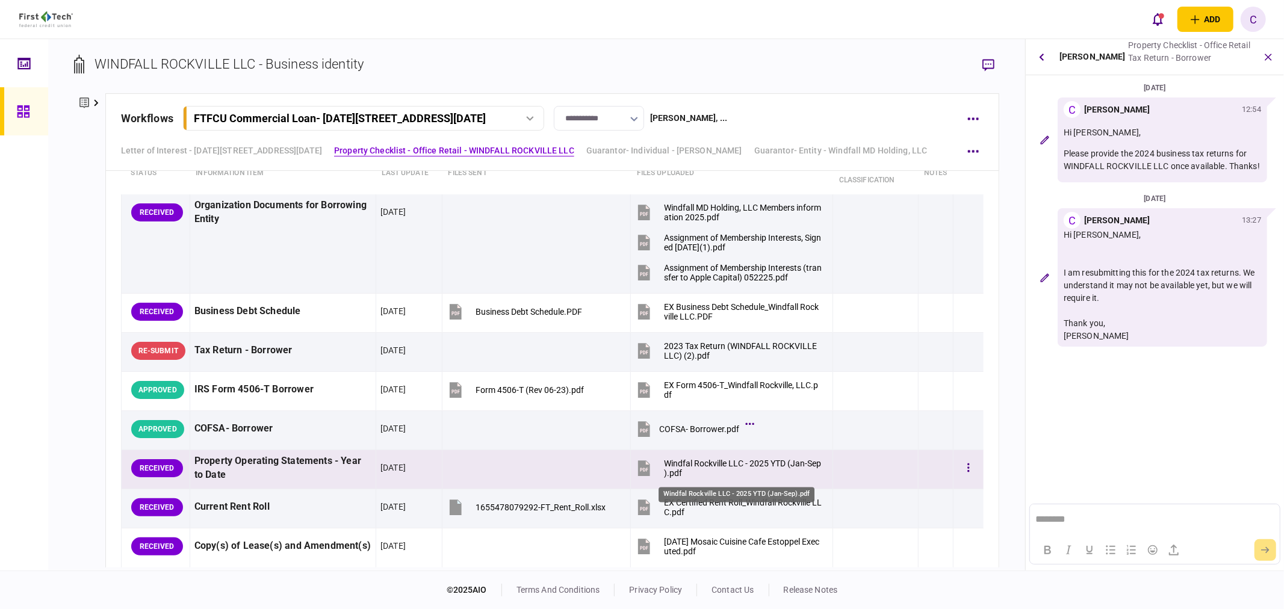
click at [737, 465] on div "Windfal Rockville LLC - 2025 YTD (Jan-Sep).pdf" at bounding box center [743, 468] width 158 height 19
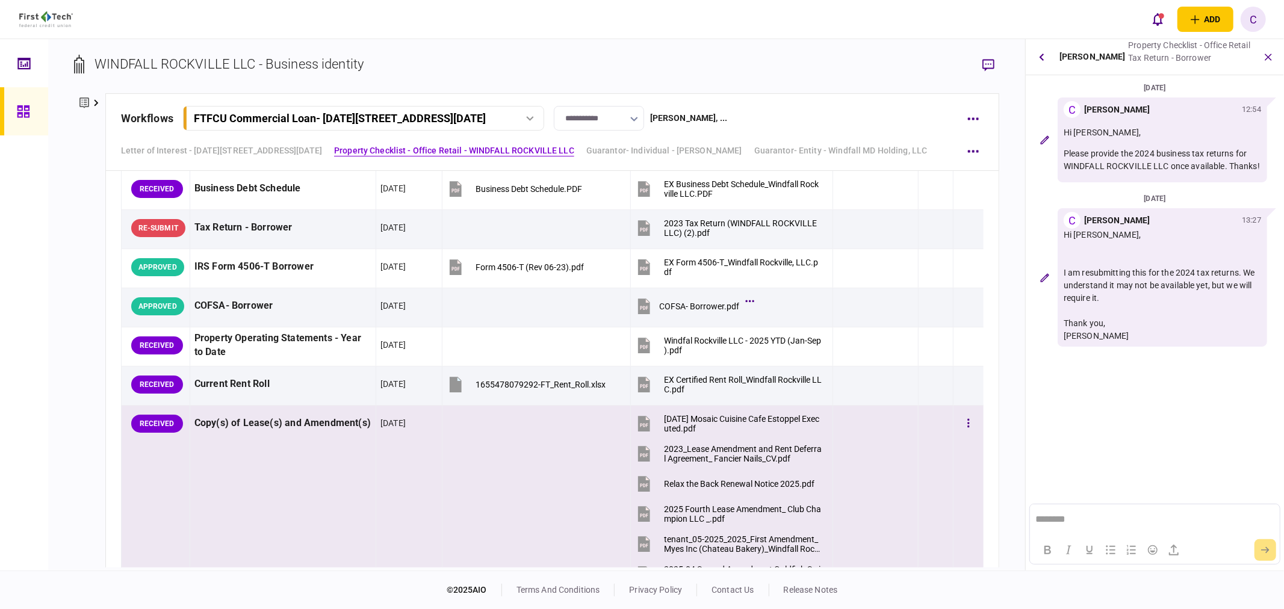
scroll to position [535, 0]
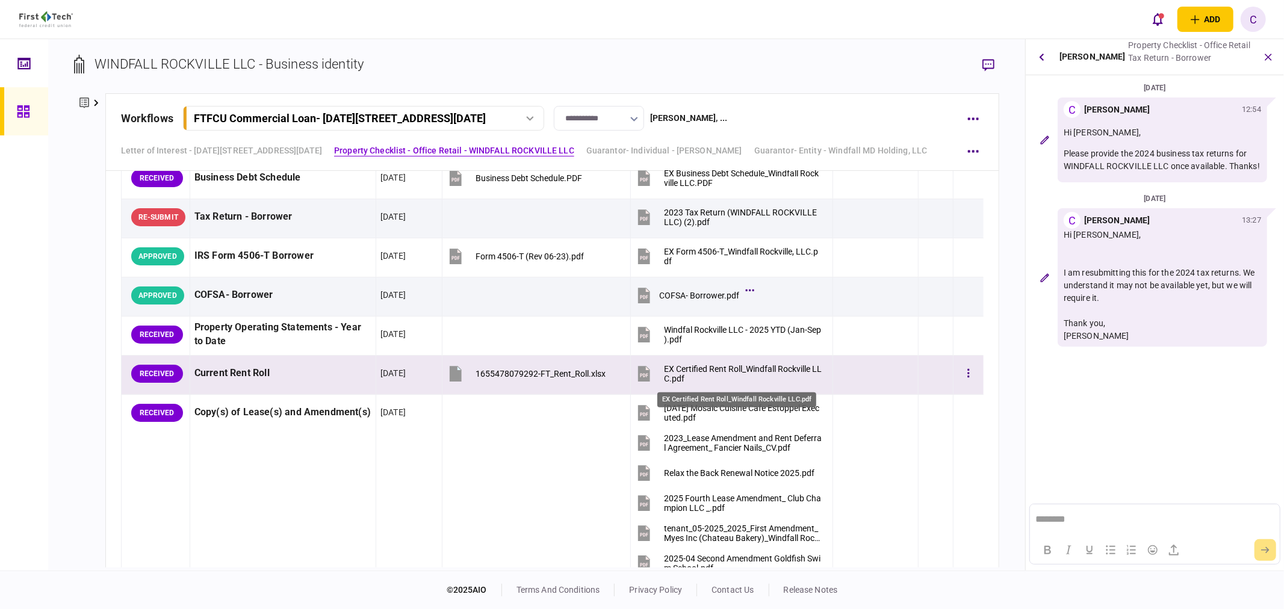
click at [702, 371] on div "EX Certified Rent Roll_Windfall Rockville LLC.pdf" at bounding box center [743, 373] width 158 height 19
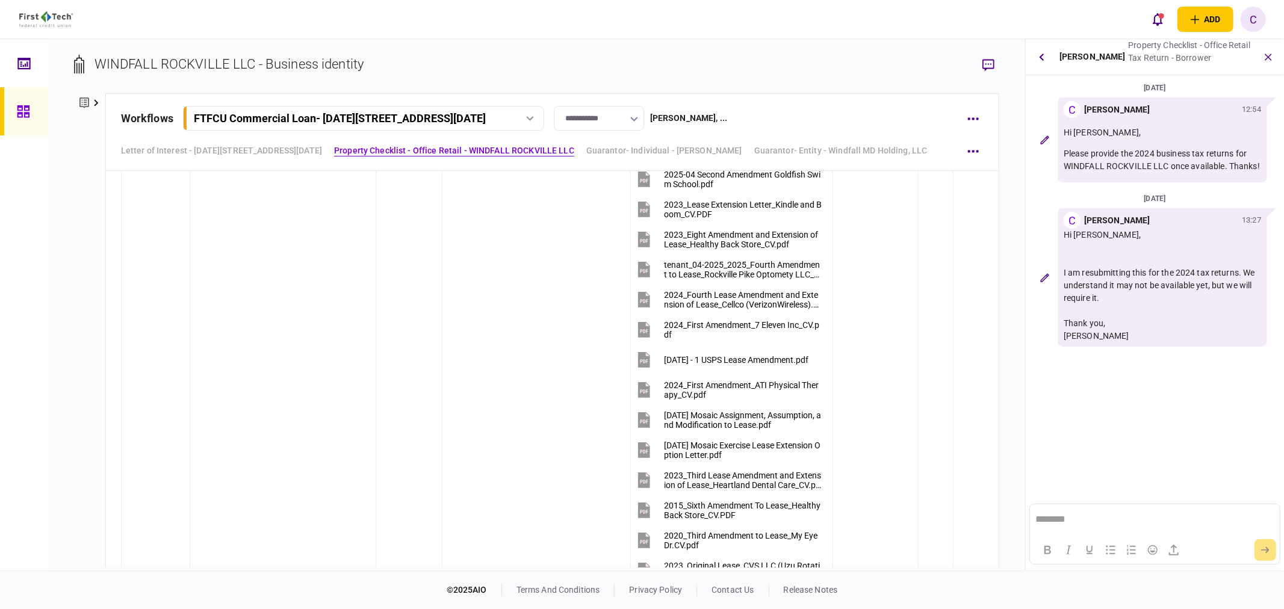
scroll to position [736, 0]
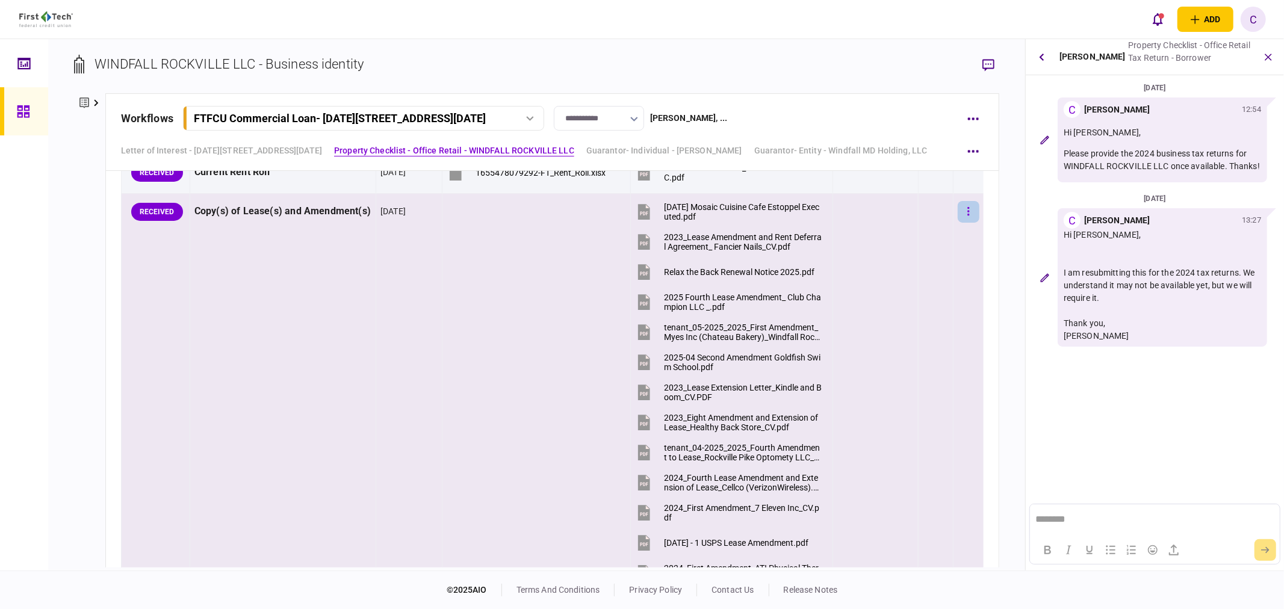
click at [962, 213] on button "button" at bounding box center [969, 212] width 22 height 22
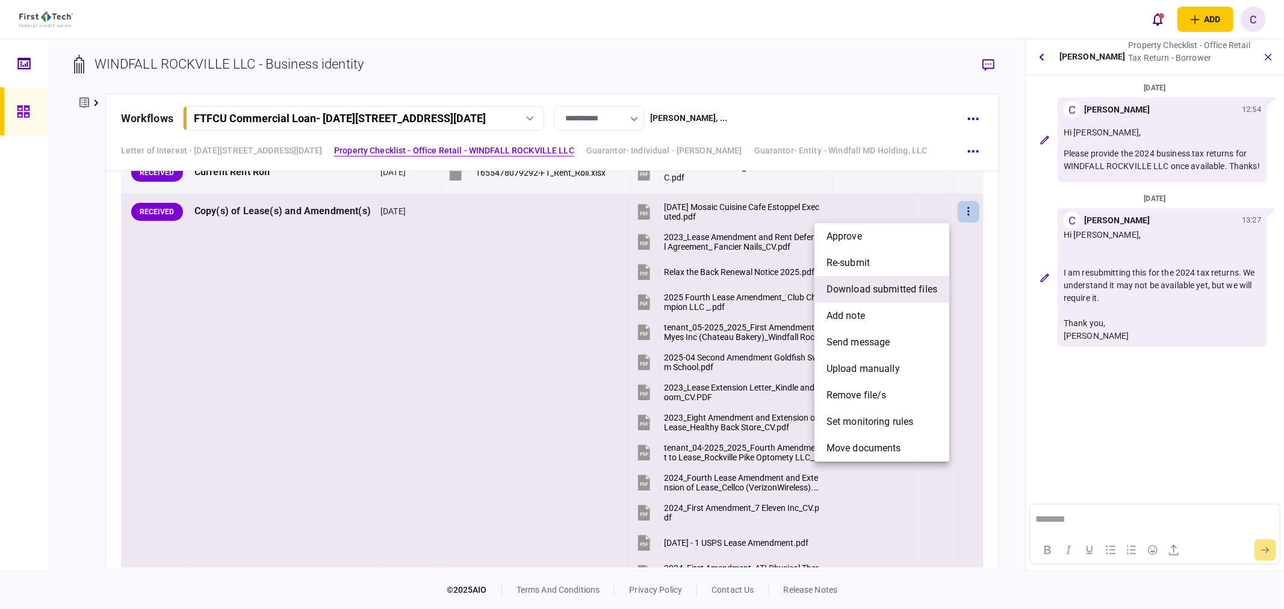
click at [868, 287] on span "download submitted files" at bounding box center [882, 289] width 111 height 14
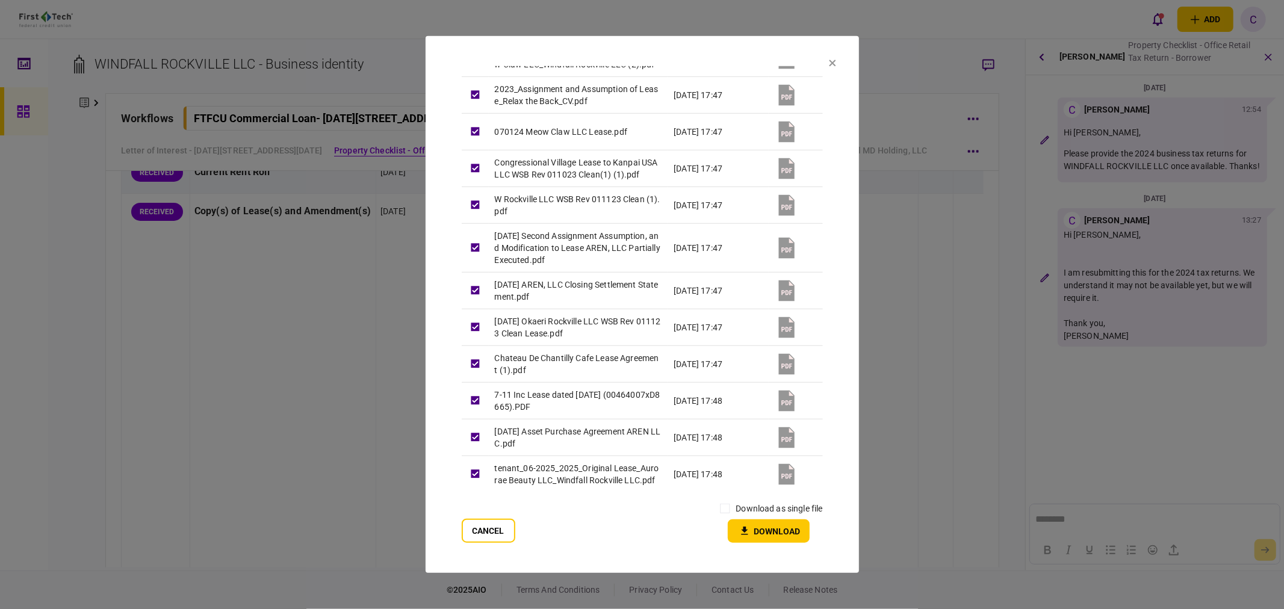
scroll to position [992, 0]
click at [771, 526] on button "Download" at bounding box center [769, 531] width 82 height 23
